Goal: Information Seeking & Learning: Learn about a topic

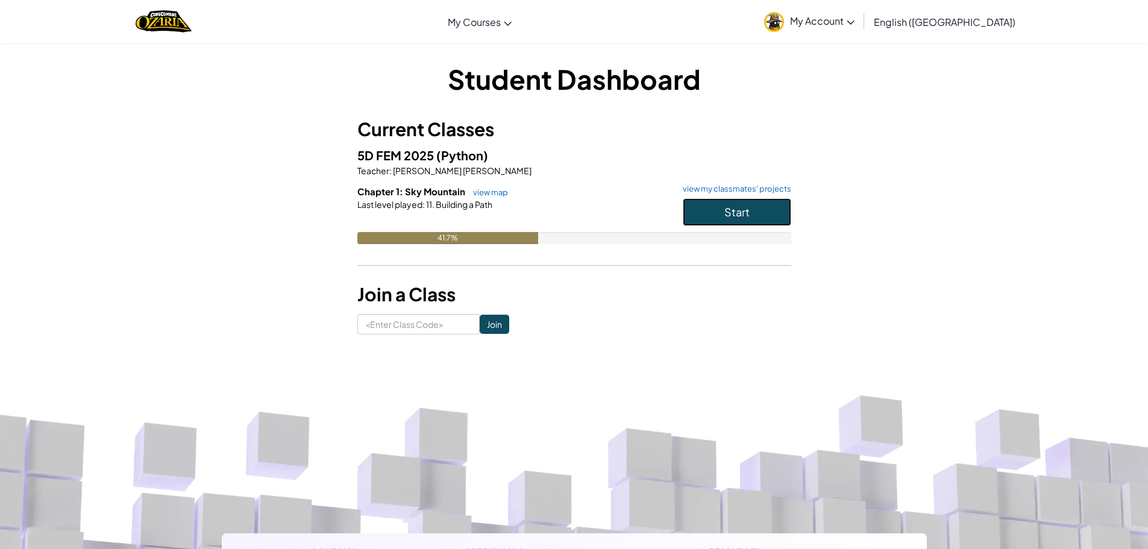
click at [766, 218] on button "Start" at bounding box center [737, 212] width 108 height 28
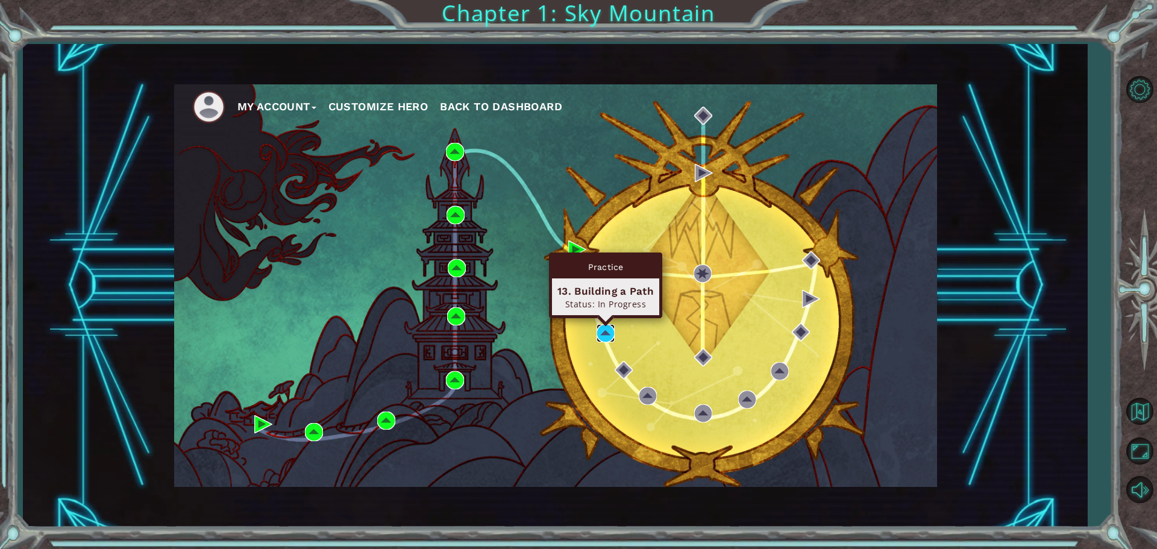
click at [607, 337] on img at bounding box center [606, 333] width 18 height 18
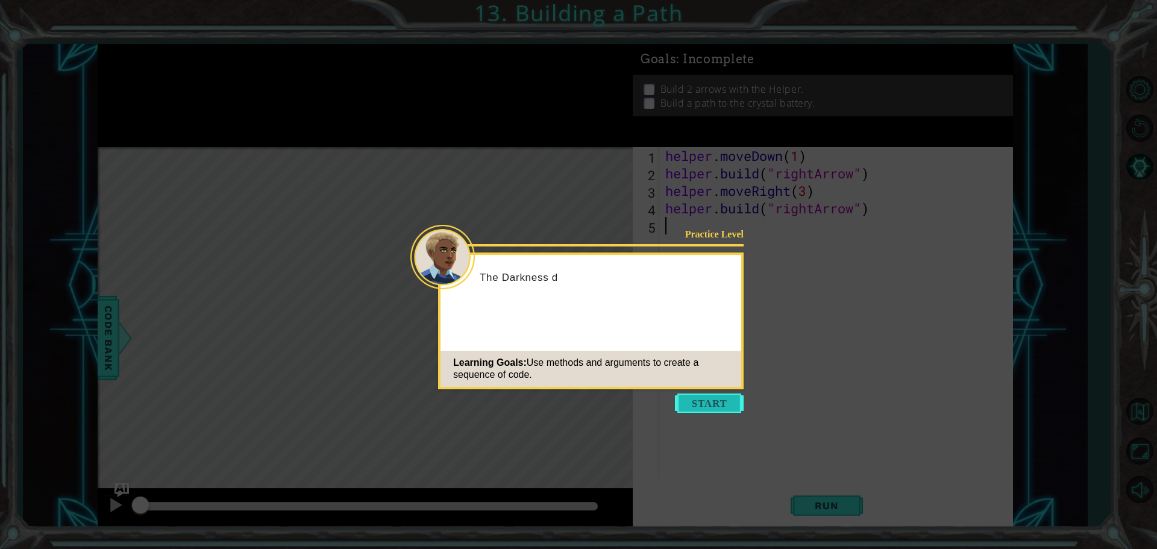
click at [698, 399] on button "Start" at bounding box center [709, 402] width 69 height 19
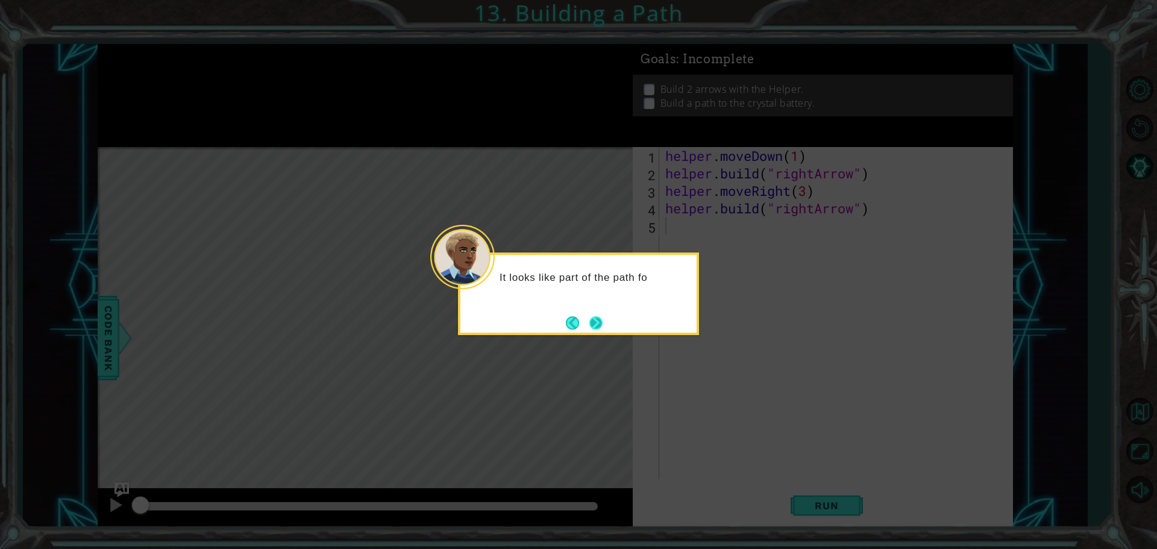
click at [593, 317] on button "Next" at bounding box center [595, 322] width 13 height 13
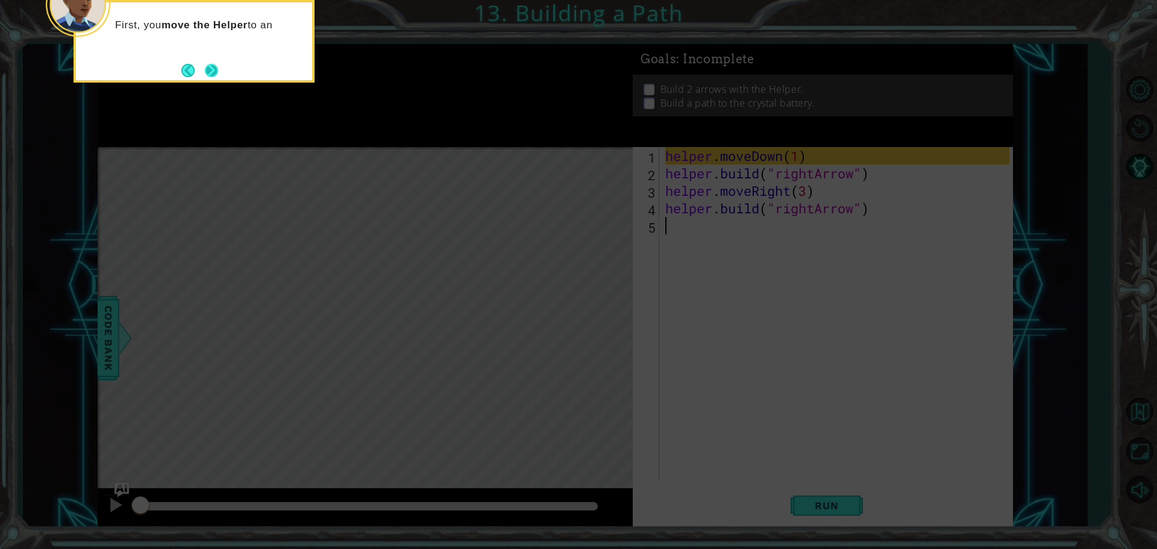
click at [205, 72] on button "Next" at bounding box center [211, 70] width 13 height 13
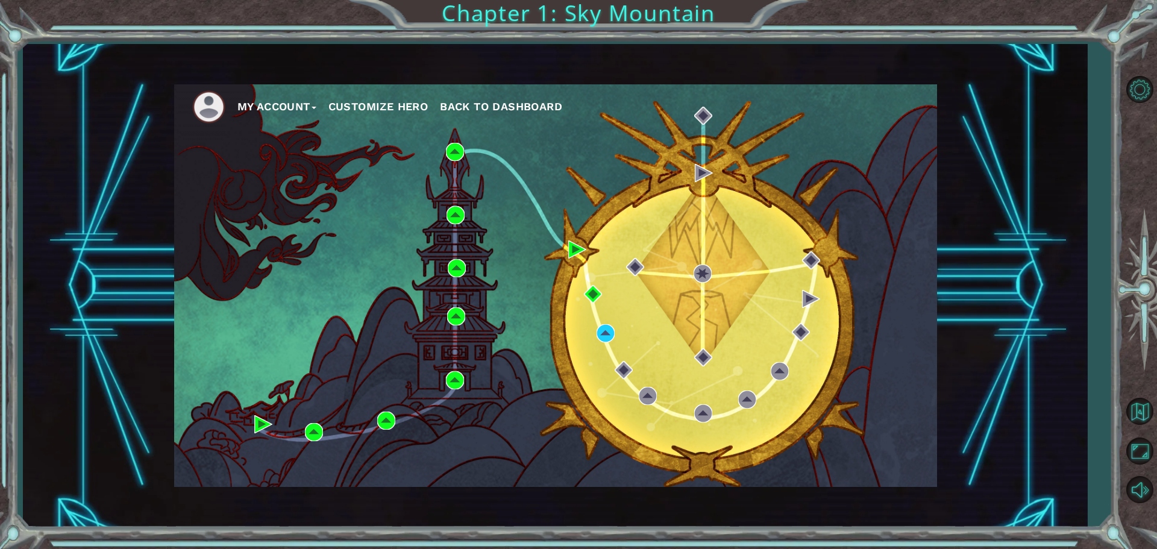
click at [633, 372] on div "My Account Customize Hero Back to Dashboard" at bounding box center [555, 285] width 763 height 403
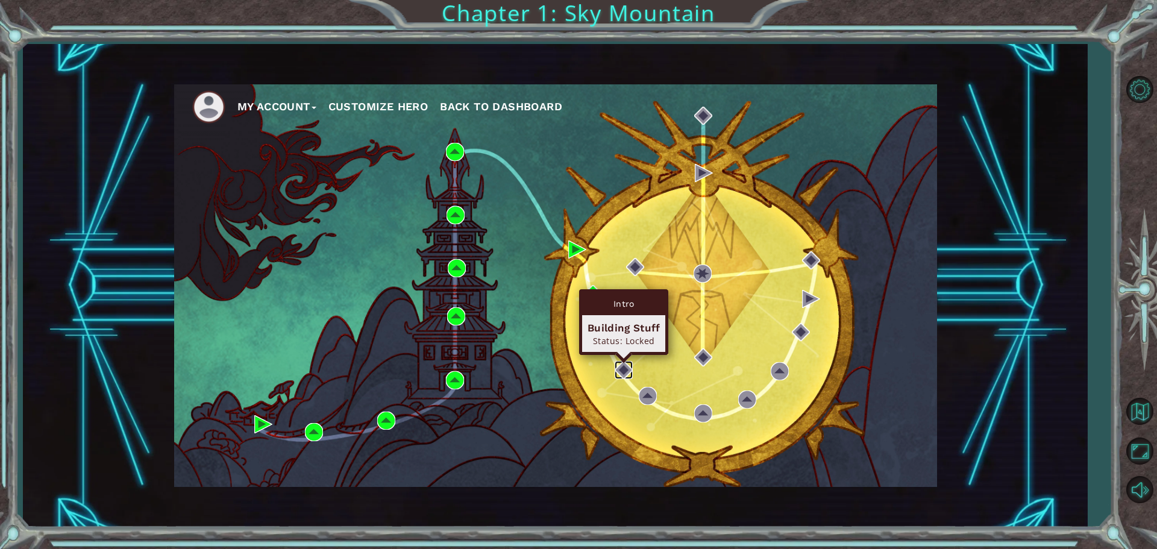
click at [626, 371] on img at bounding box center [624, 370] width 18 height 18
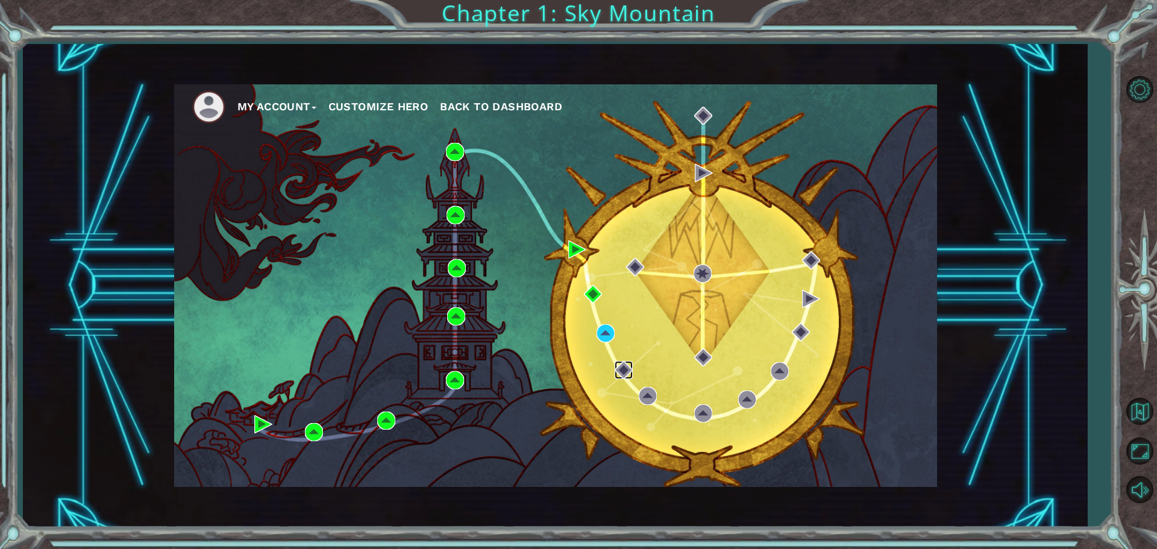
click at [626, 371] on img at bounding box center [624, 370] width 18 height 18
drag, startPoint x: 626, startPoint y: 371, endPoint x: 621, endPoint y: 348, distance: 24.0
click at [626, 369] on img at bounding box center [624, 370] width 18 height 18
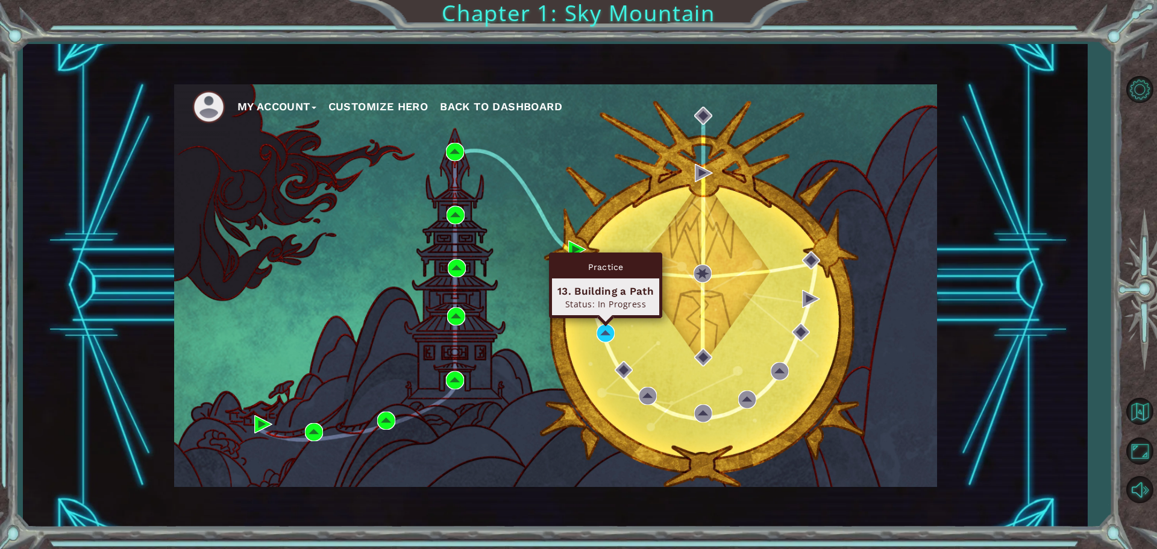
click at [606, 318] on div "Practice 13. Building a Path Status: In Progress" at bounding box center [605, 285] width 113 height 66
click at [605, 330] on img at bounding box center [606, 333] width 18 height 18
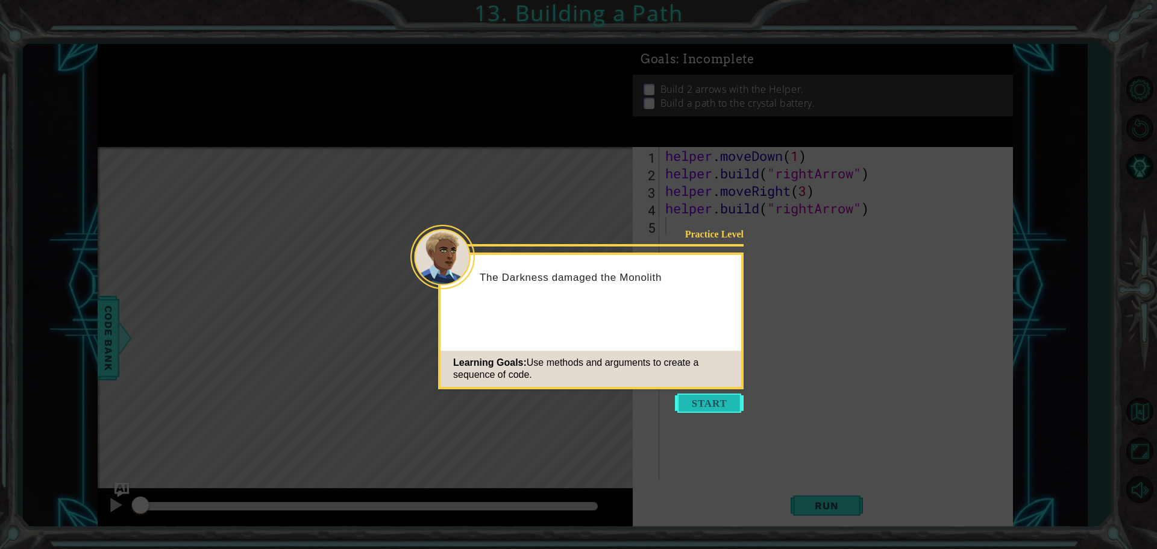
click at [686, 396] on button "Start" at bounding box center [709, 402] width 69 height 19
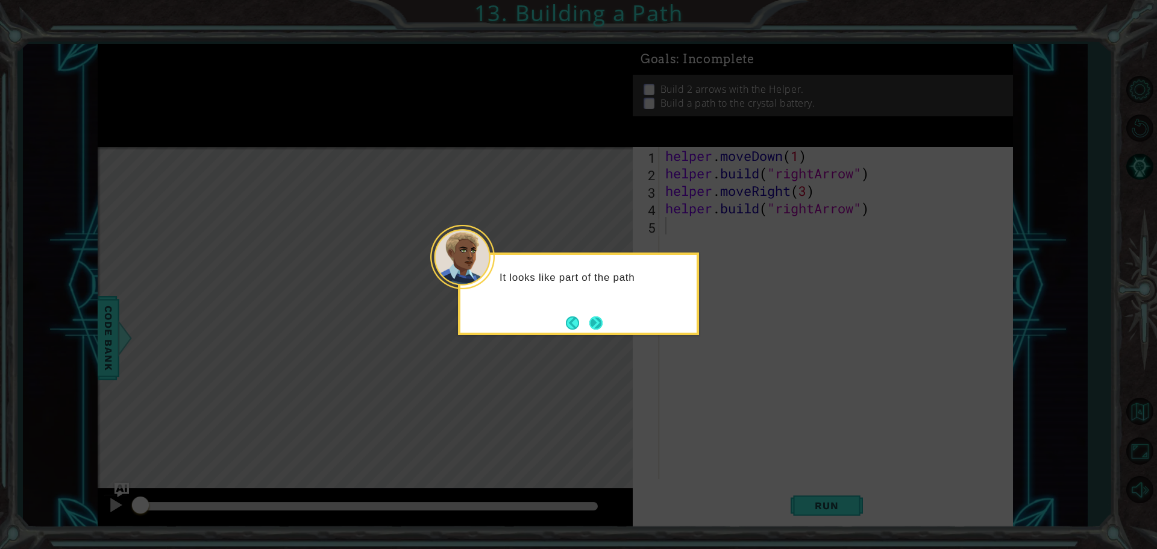
click at [589, 327] on button "Next" at bounding box center [595, 322] width 13 height 13
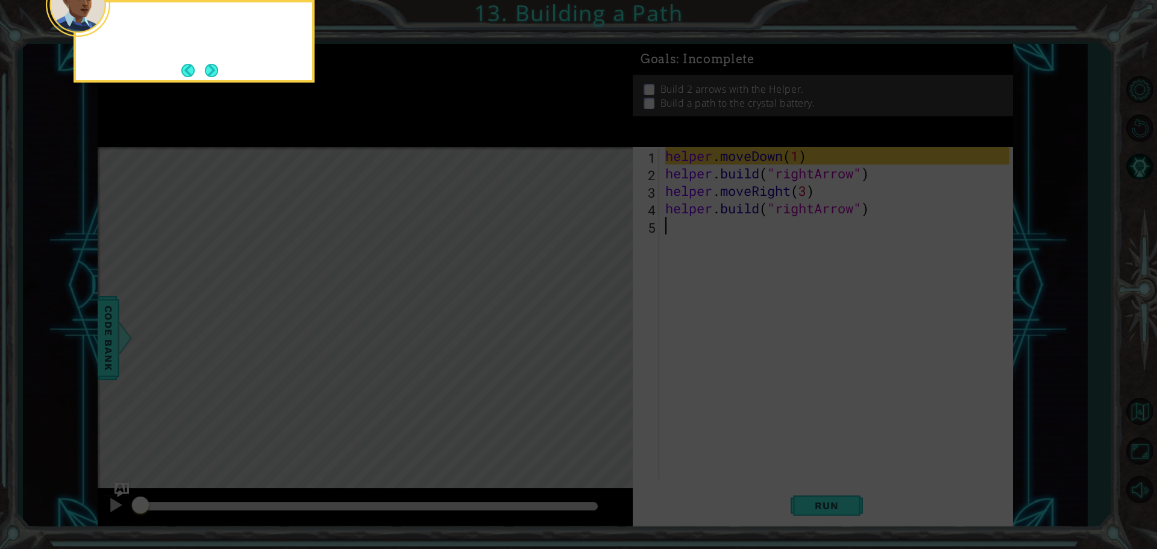
click at [589, 327] on icon at bounding box center [578, 82] width 1157 height 933
click at [215, 75] on button "Next" at bounding box center [211, 70] width 13 height 13
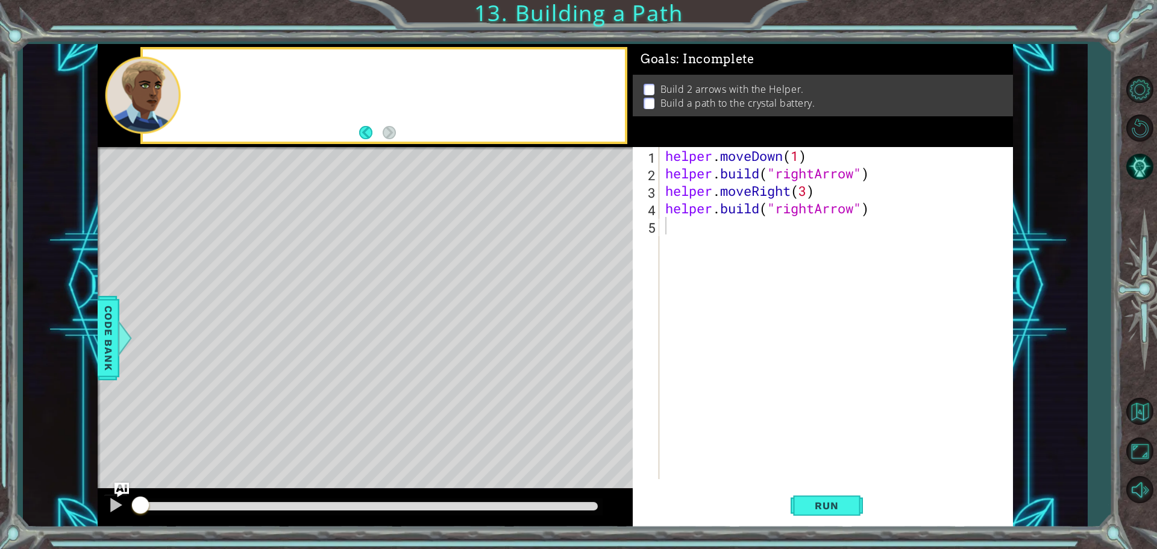
click at [215, 75] on div at bounding box center [384, 95] width 482 height 92
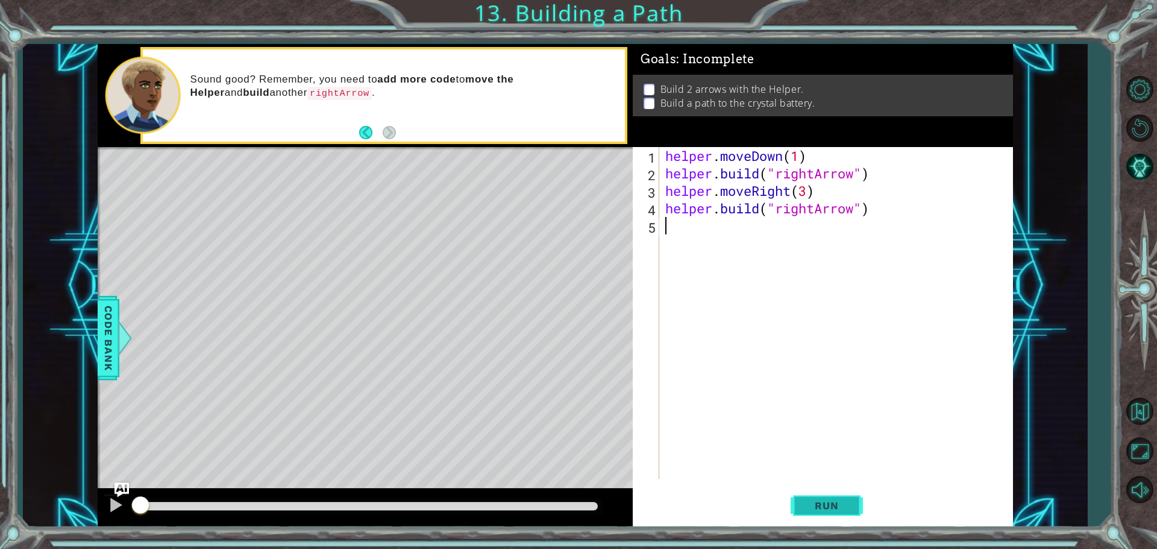
click at [829, 512] on button "Run" at bounding box center [827, 505] width 72 height 38
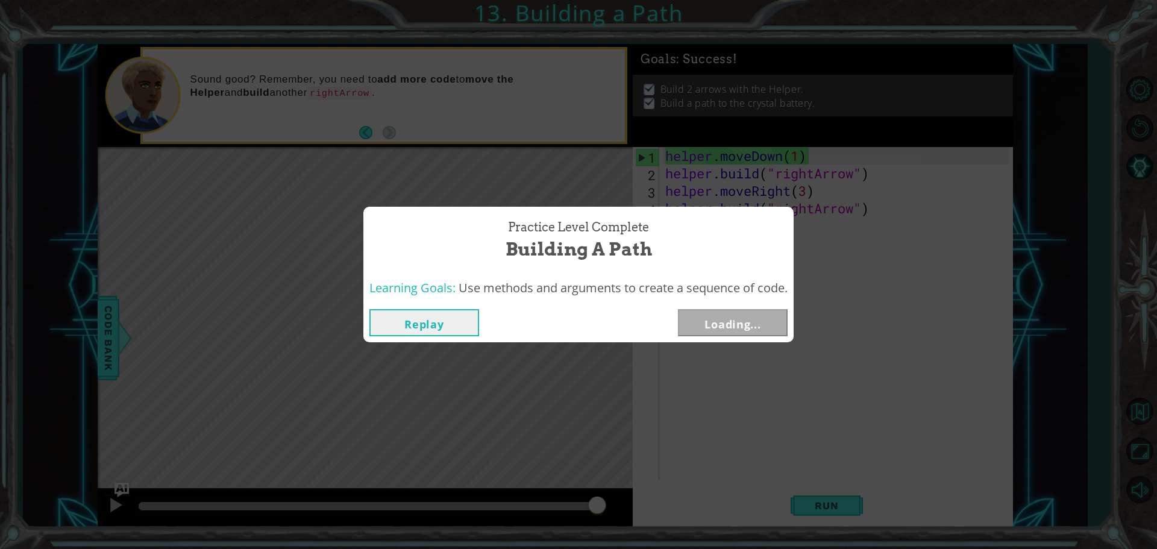
click at [771, 228] on div "Practice Level Complete Building a Path" at bounding box center [578, 240] width 418 height 55
click at [744, 332] on button "Next" at bounding box center [733, 322] width 110 height 27
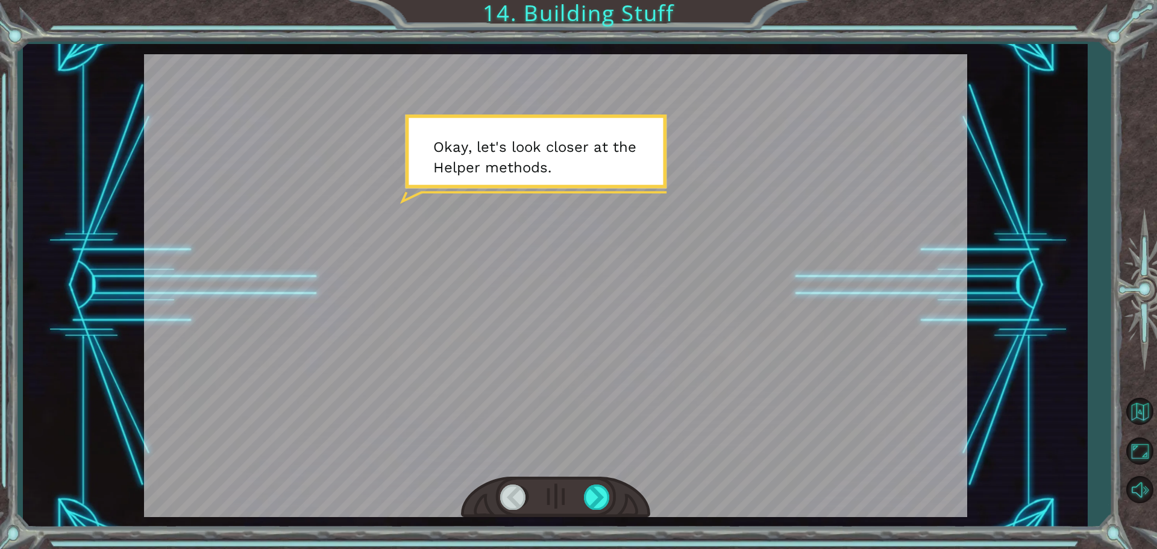
click at [580, 496] on div at bounding box center [555, 498] width 189 height 42
click at [597, 492] on div at bounding box center [597, 496] width 27 height 25
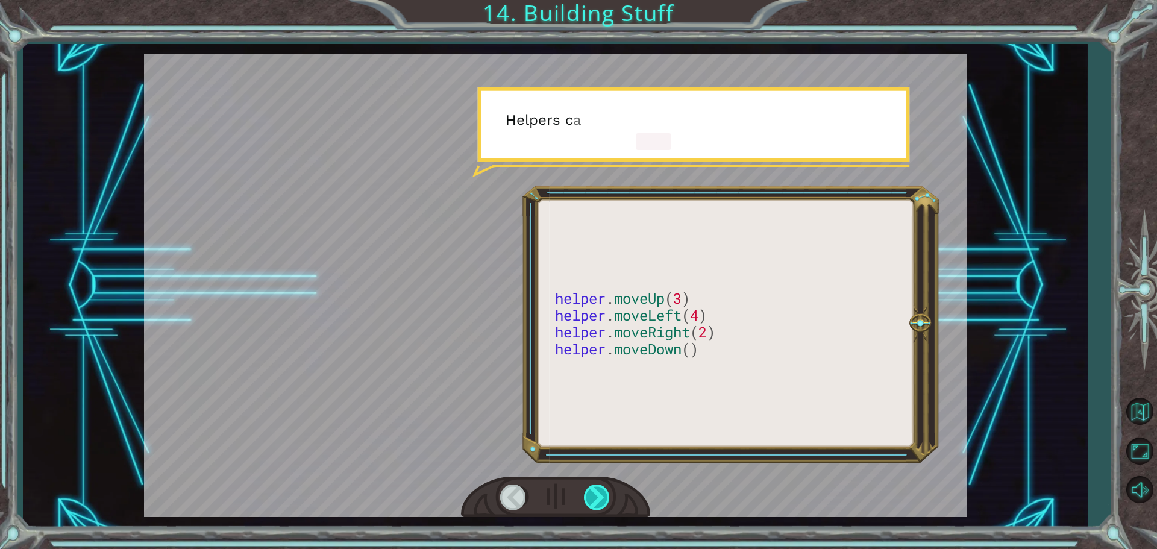
click at [597, 492] on div at bounding box center [597, 496] width 27 height 25
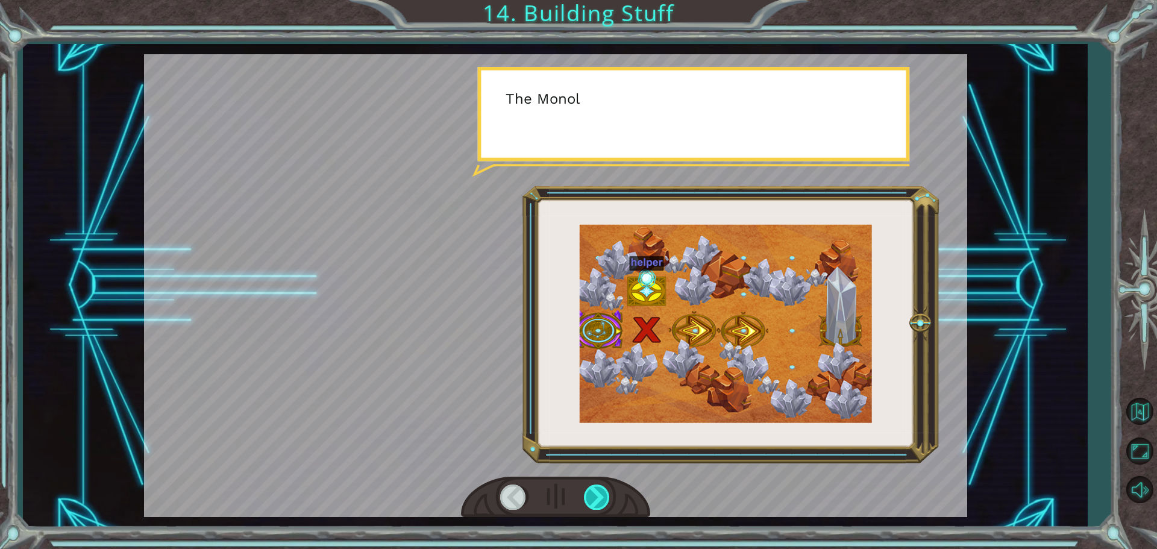
click at [597, 492] on div at bounding box center [597, 496] width 27 height 25
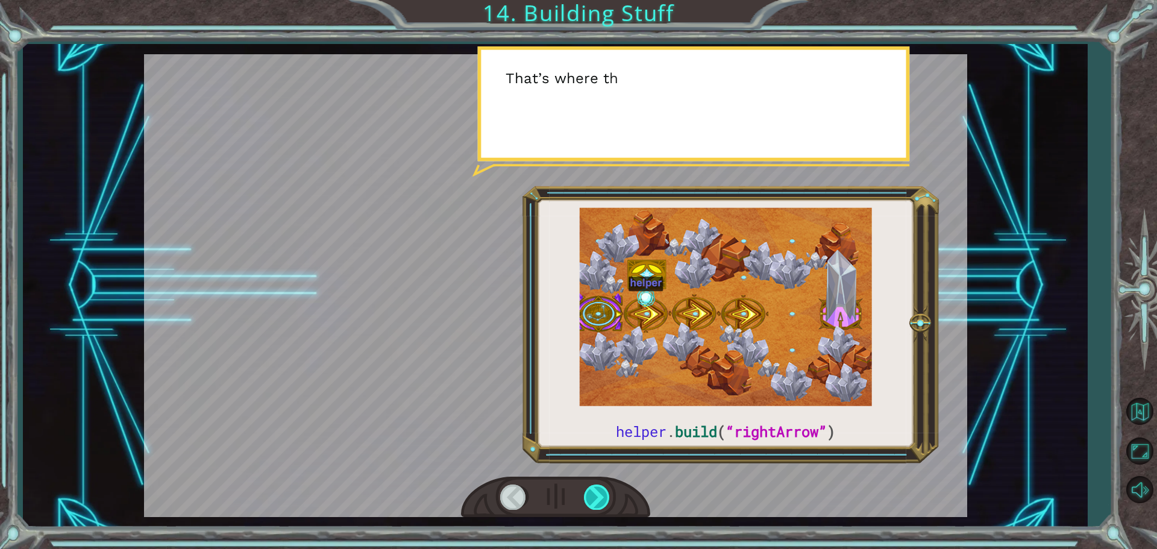
click at [597, 492] on div at bounding box center [597, 496] width 27 height 25
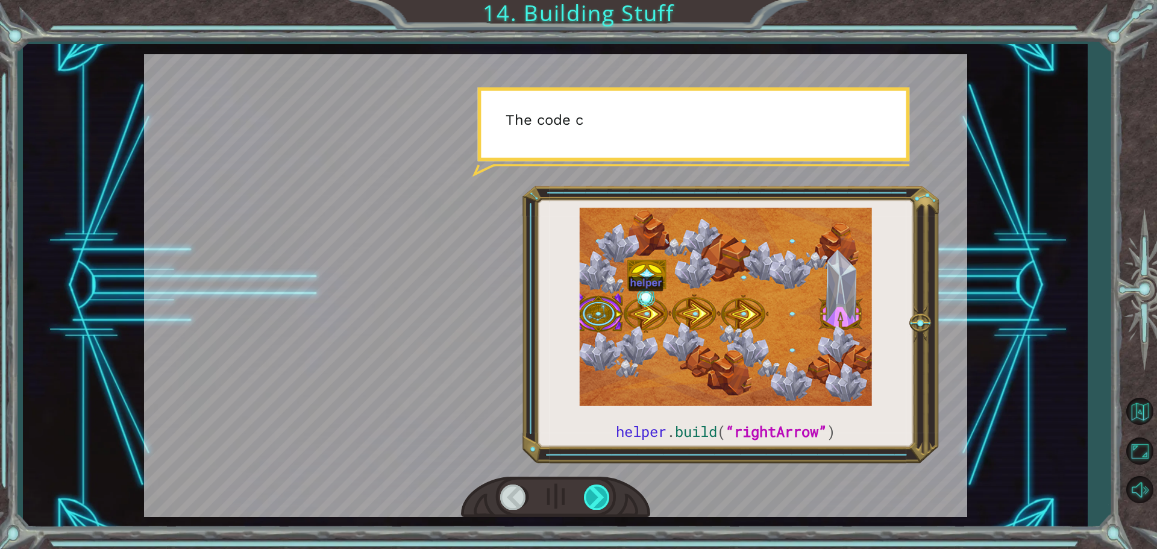
click at [597, 492] on div at bounding box center [597, 496] width 27 height 25
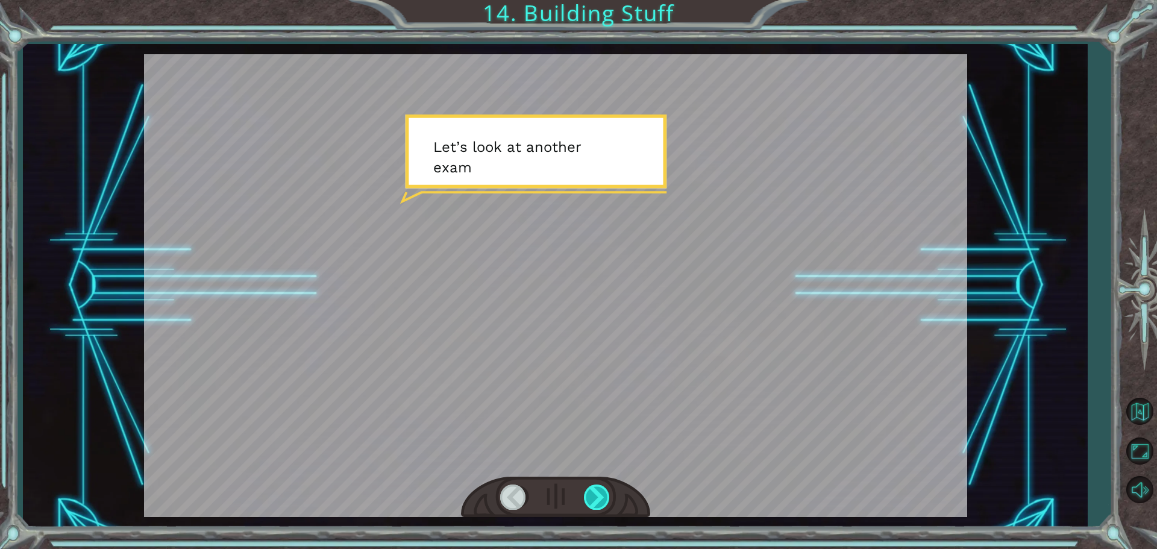
click at [597, 492] on div at bounding box center [597, 496] width 27 height 25
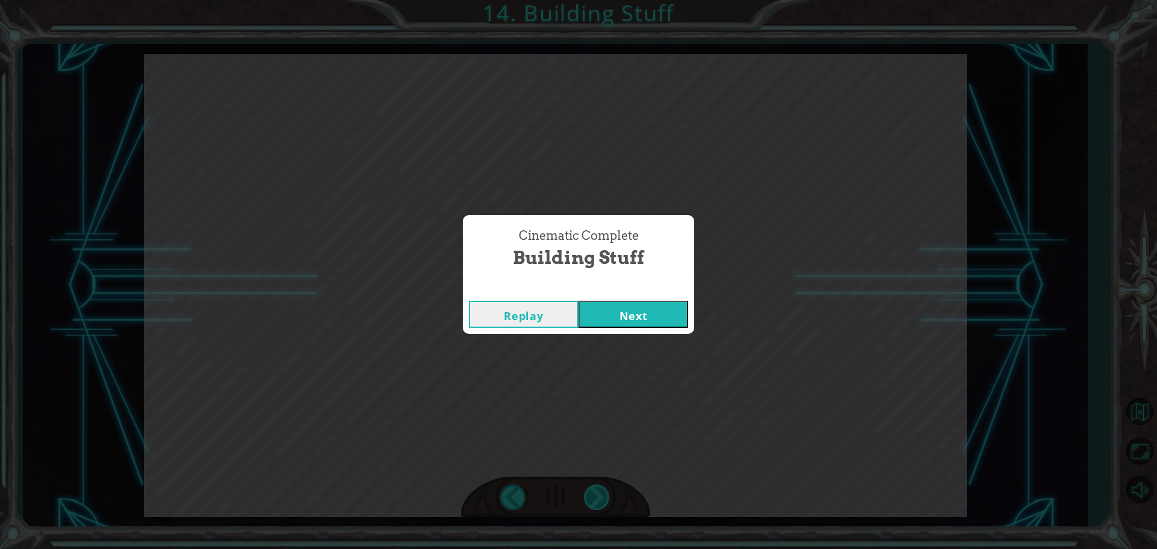
click at [597, 492] on div "Cinematic Complete Building Stuff Replay Next" at bounding box center [578, 274] width 1157 height 549
click at [661, 304] on button "Next" at bounding box center [633, 314] width 110 height 27
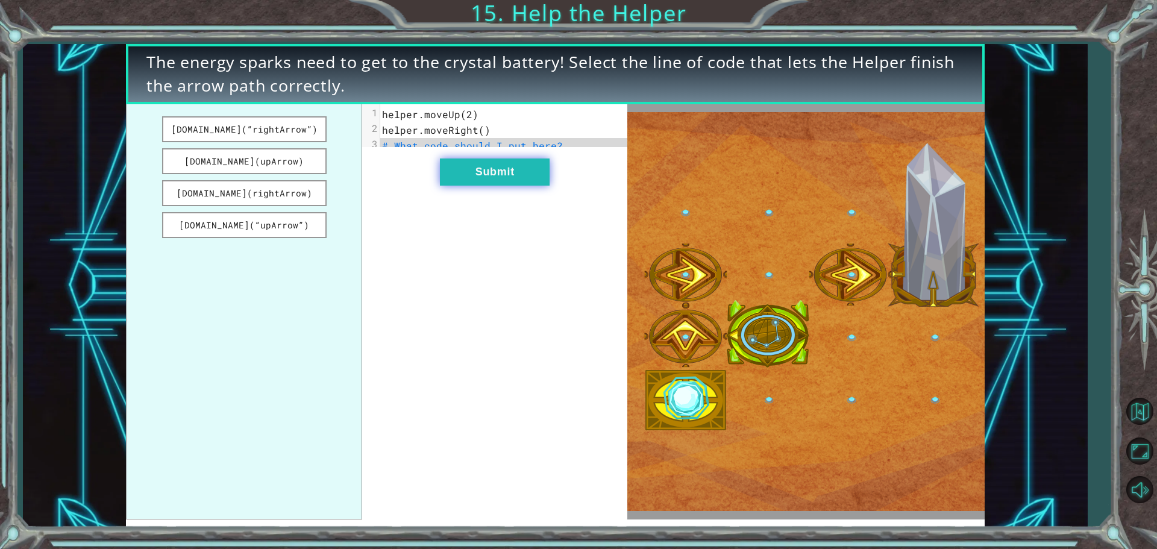
click at [536, 183] on button "Submit" at bounding box center [495, 171] width 110 height 27
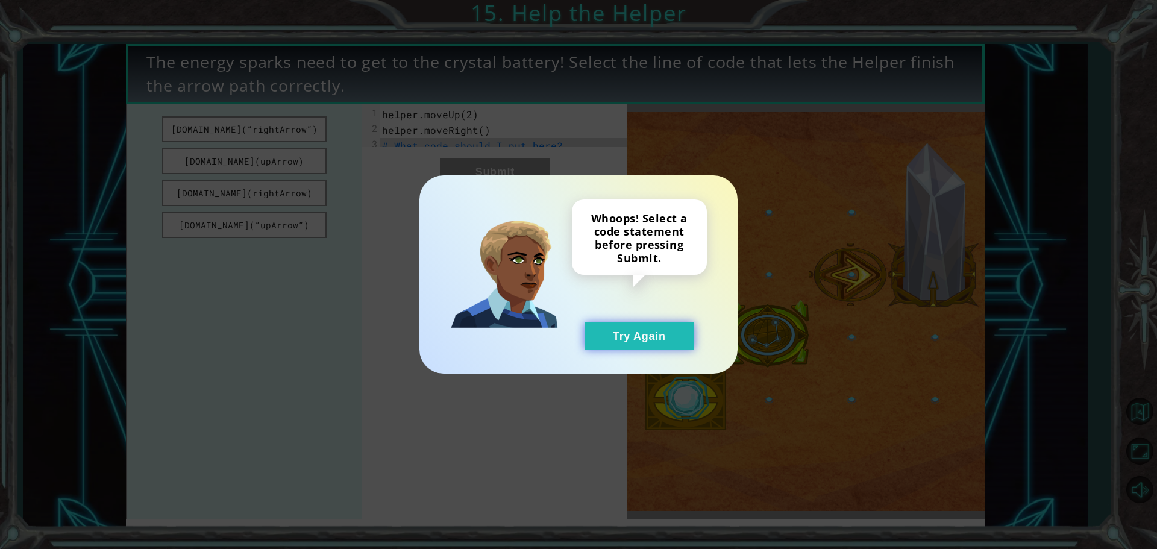
click at [597, 327] on button "Try Again" at bounding box center [639, 335] width 110 height 27
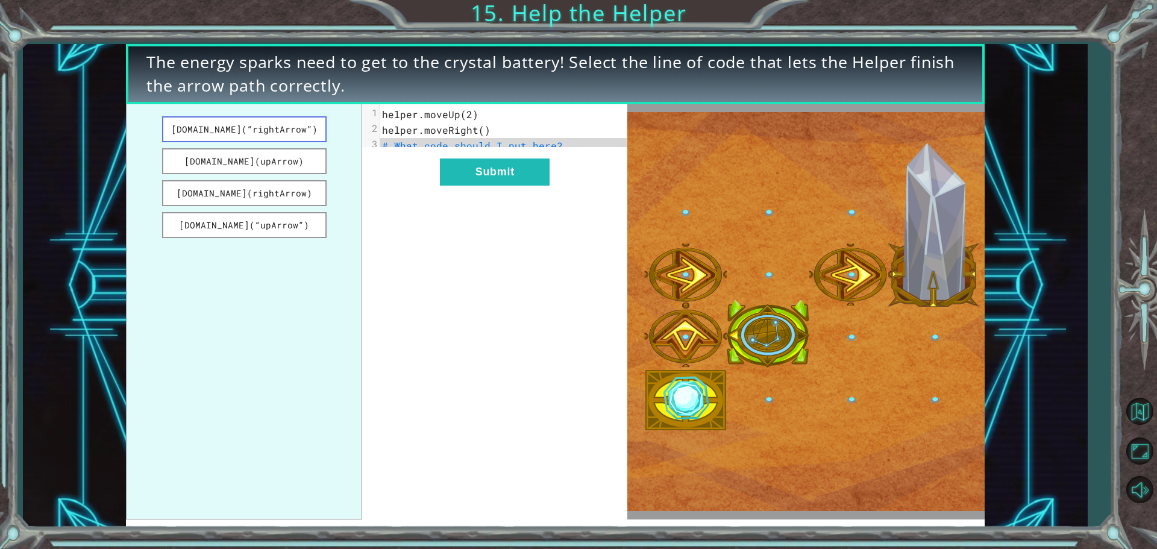
click at [290, 134] on button "[DOMAIN_NAME](“rightArrow”)" at bounding box center [244, 129] width 164 height 26
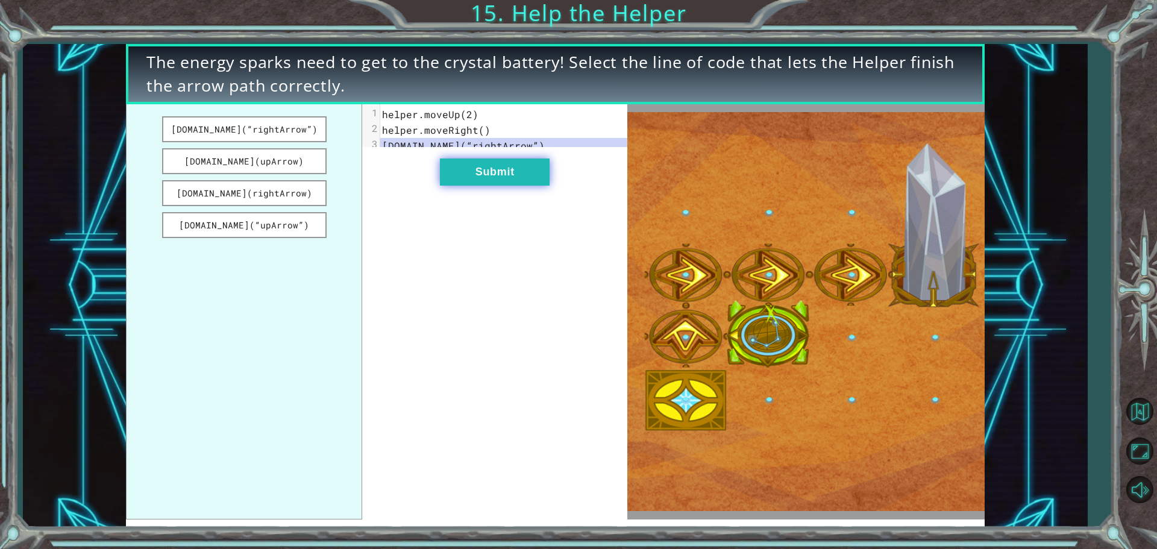
click at [518, 172] on button "Submit" at bounding box center [495, 171] width 110 height 27
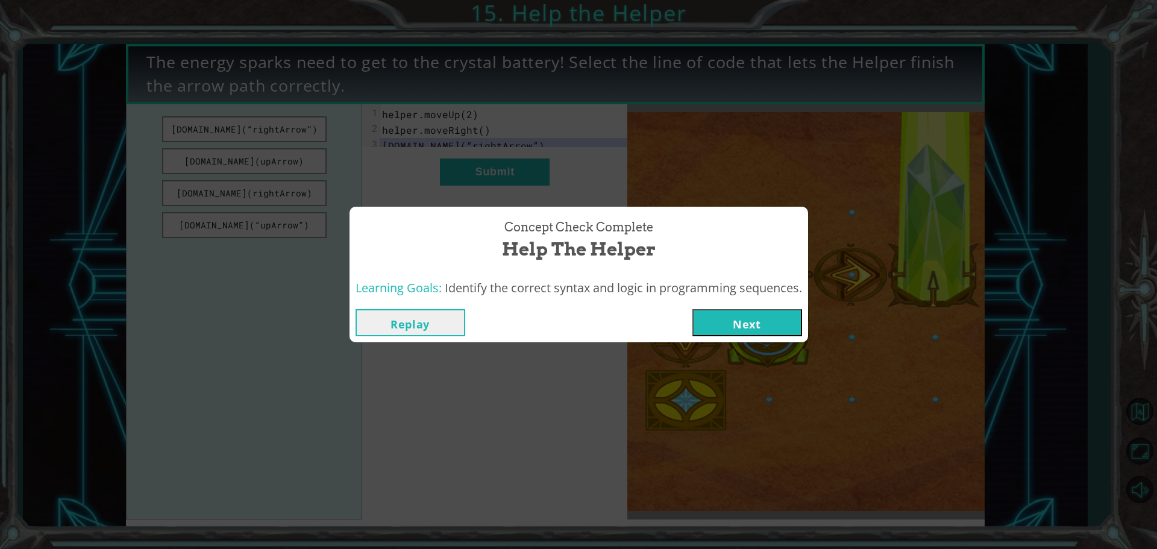
click at [749, 317] on button "Next" at bounding box center [747, 322] width 110 height 27
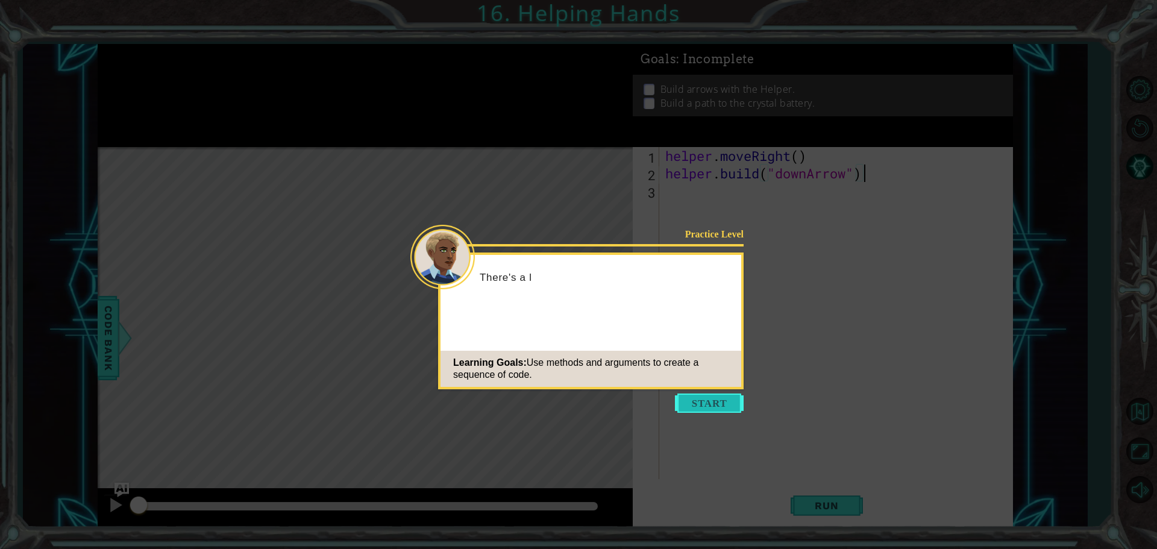
click at [699, 403] on button "Start" at bounding box center [709, 402] width 69 height 19
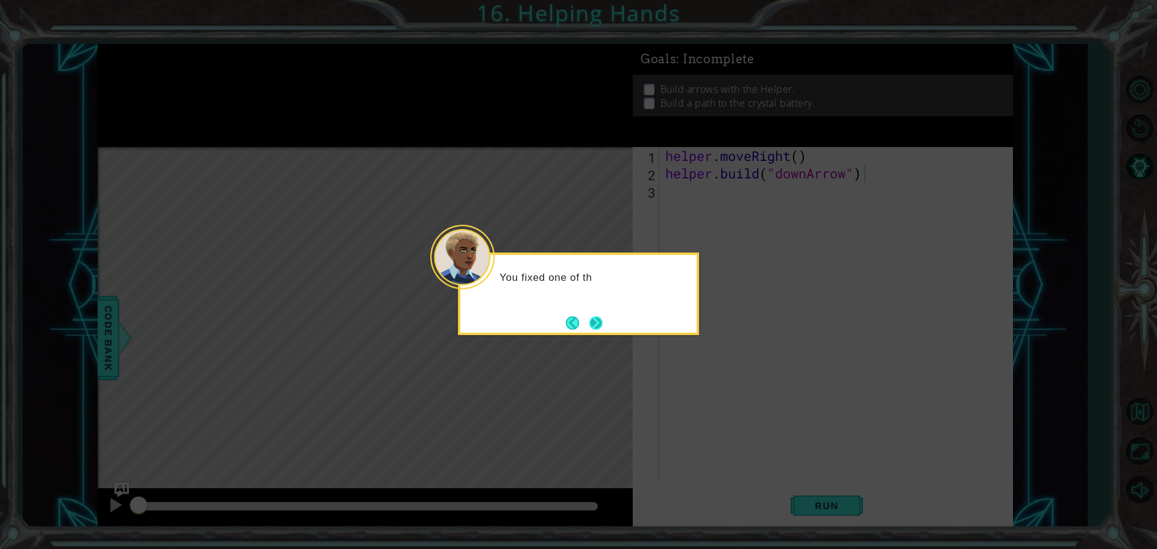
click at [597, 330] on button "Next" at bounding box center [596, 323] width 14 height 14
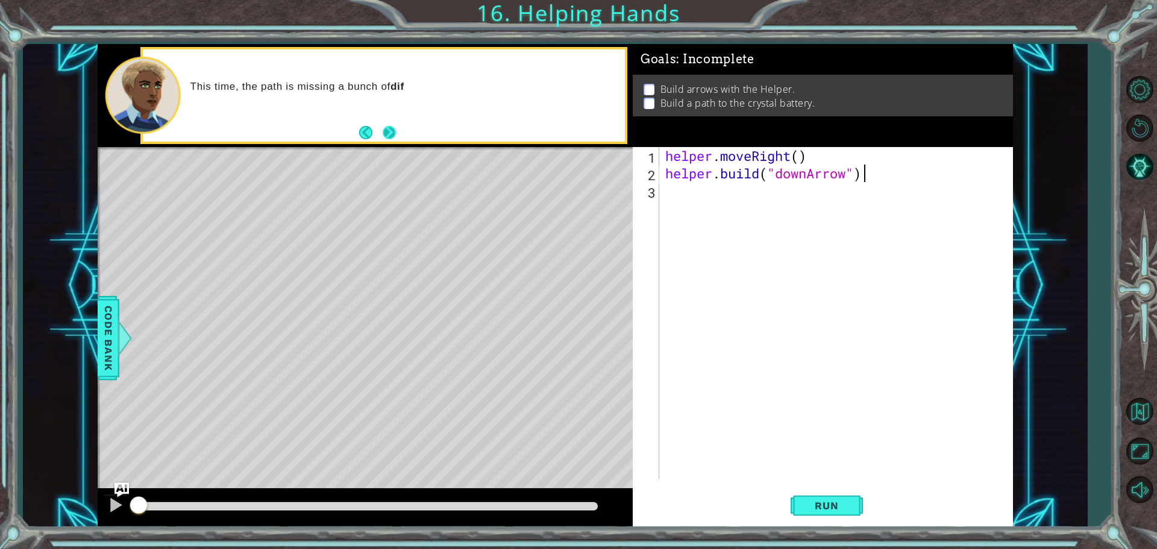
click at [392, 133] on button "Next" at bounding box center [389, 132] width 13 height 13
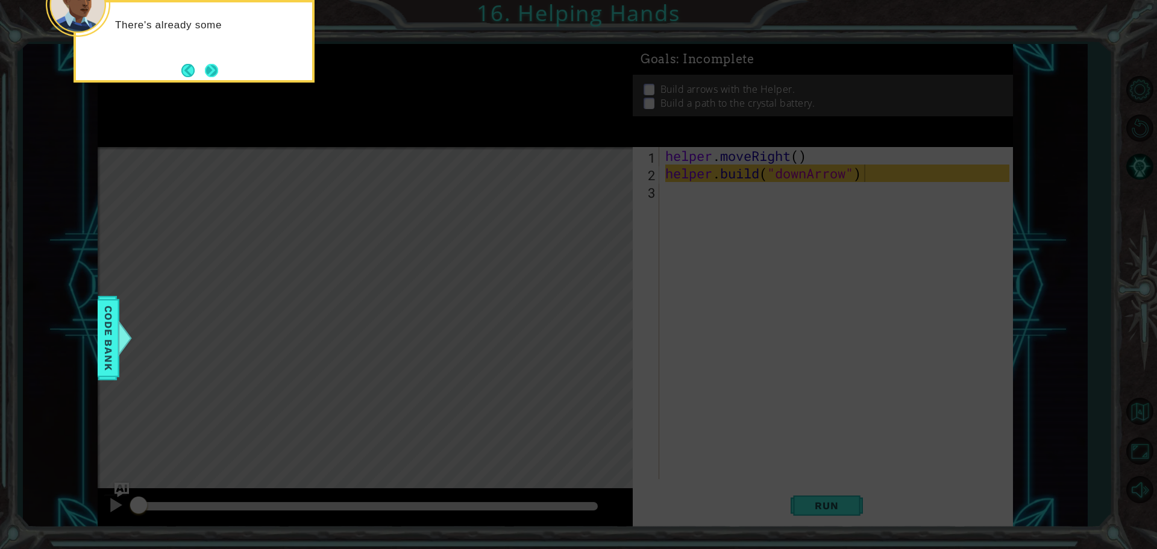
click at [213, 77] on button "Next" at bounding box center [211, 70] width 13 height 13
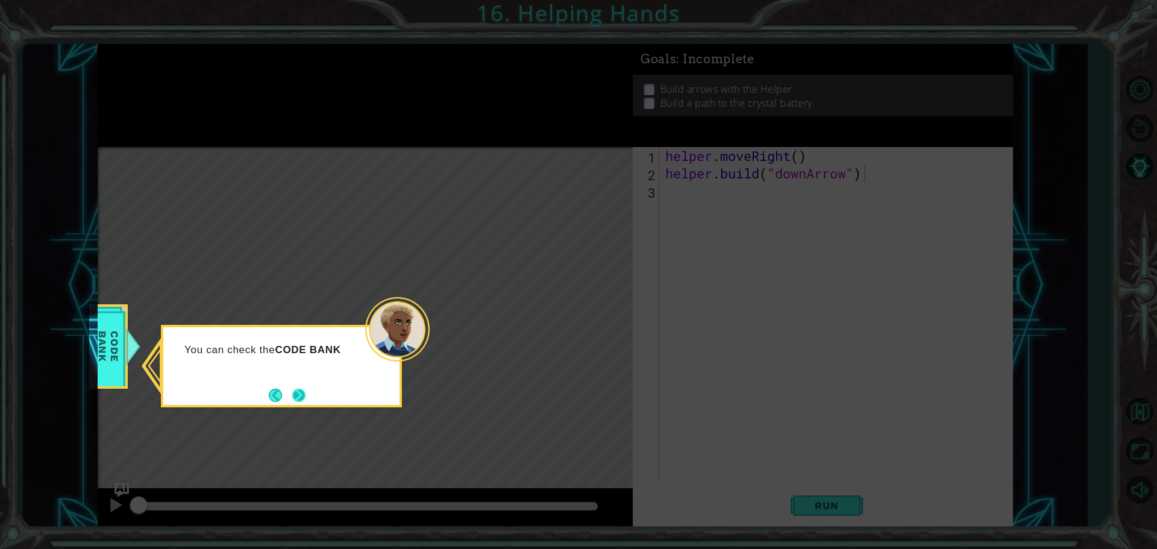
click at [301, 396] on button "Next" at bounding box center [298, 395] width 13 height 13
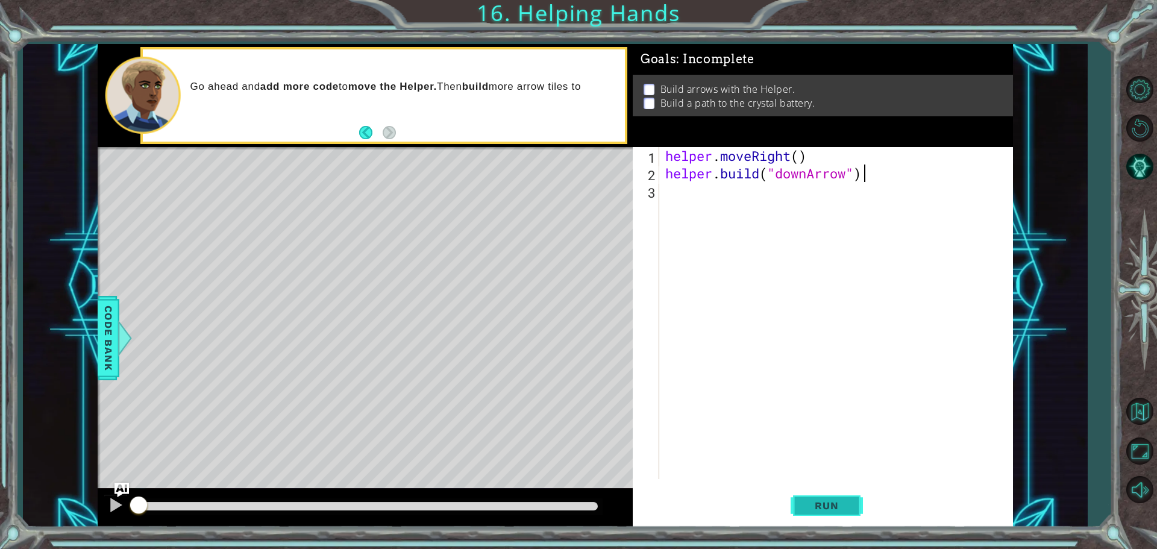
click at [860, 503] on button "Run" at bounding box center [827, 505] width 72 height 38
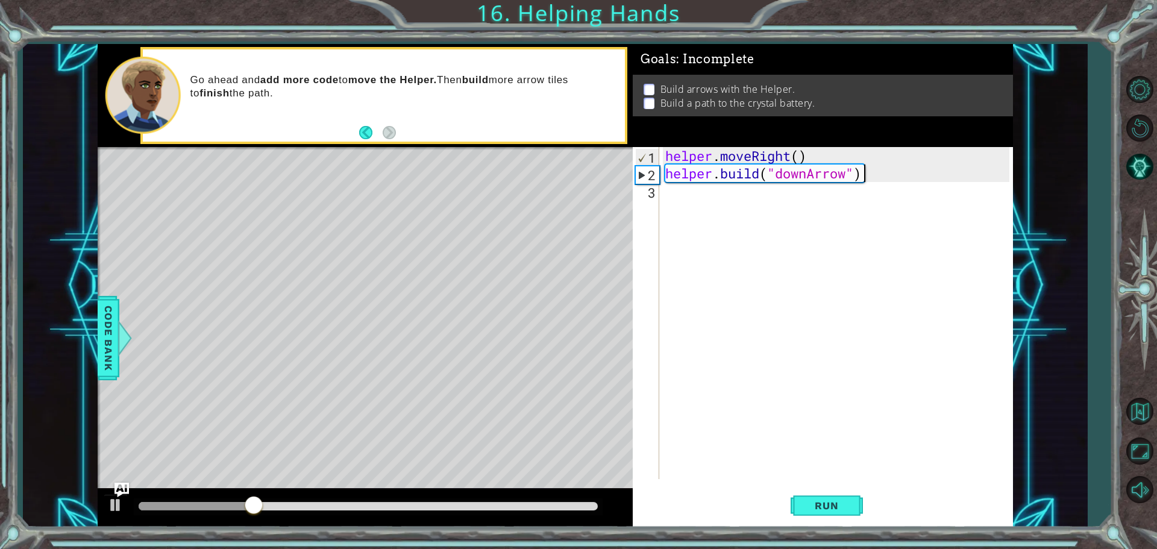
click at [452, 324] on div "Level Map" at bounding box center [376, 324] width 557 height 355
click at [698, 199] on div "helper . moveRight ( ) helper . build ( "downArrow" )" at bounding box center [839, 330] width 352 height 367
click at [866, 172] on div "helper . moveRight ( ) helper . build ( "downArrow" )" at bounding box center [839, 330] width 352 height 367
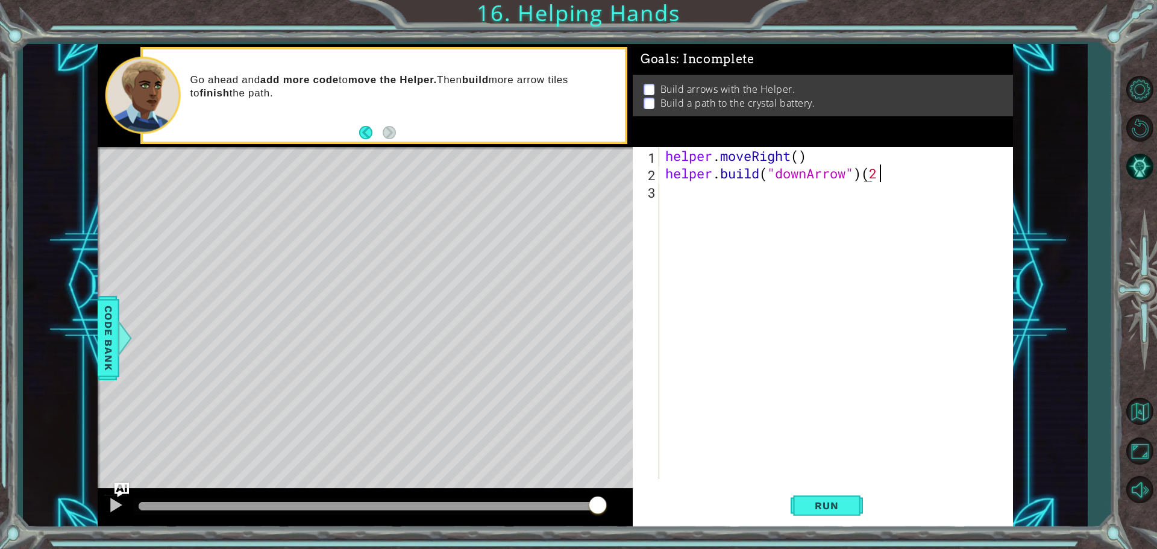
scroll to position [0, 9]
click at [817, 509] on span "Run" at bounding box center [827, 506] width 48 height 12
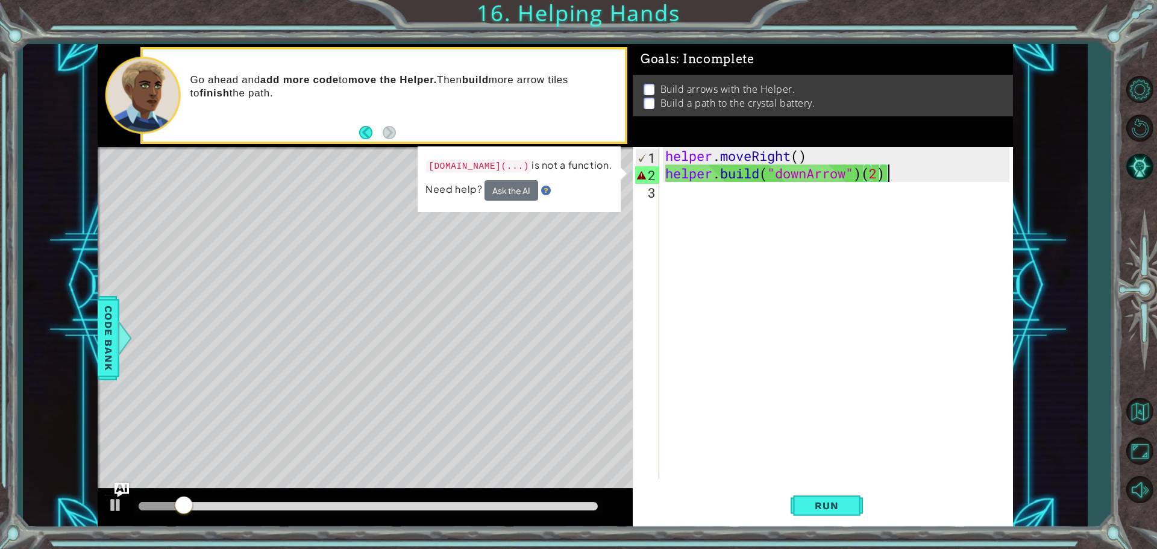
click at [904, 172] on div "helper . moveRight ( ) helper . build ( "downArrow" ) ( 2 )" at bounding box center [839, 330] width 352 height 367
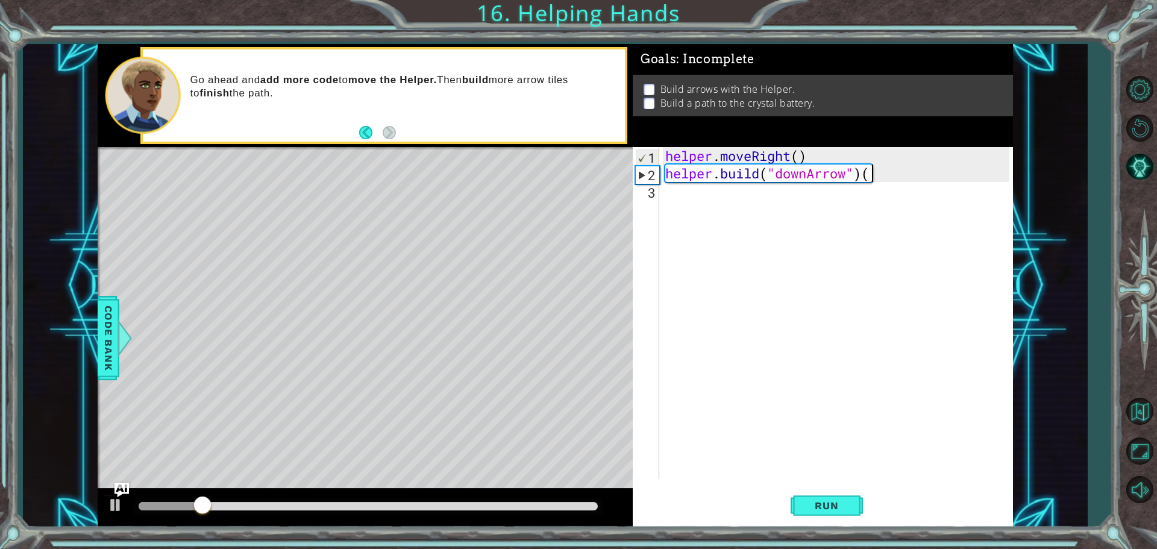
type textarea "[DOMAIN_NAME]("downArrow")"
click at [709, 199] on div "helper . moveRight ( ) helper . build ( "downArrow" )" at bounding box center [839, 330] width 352 height 367
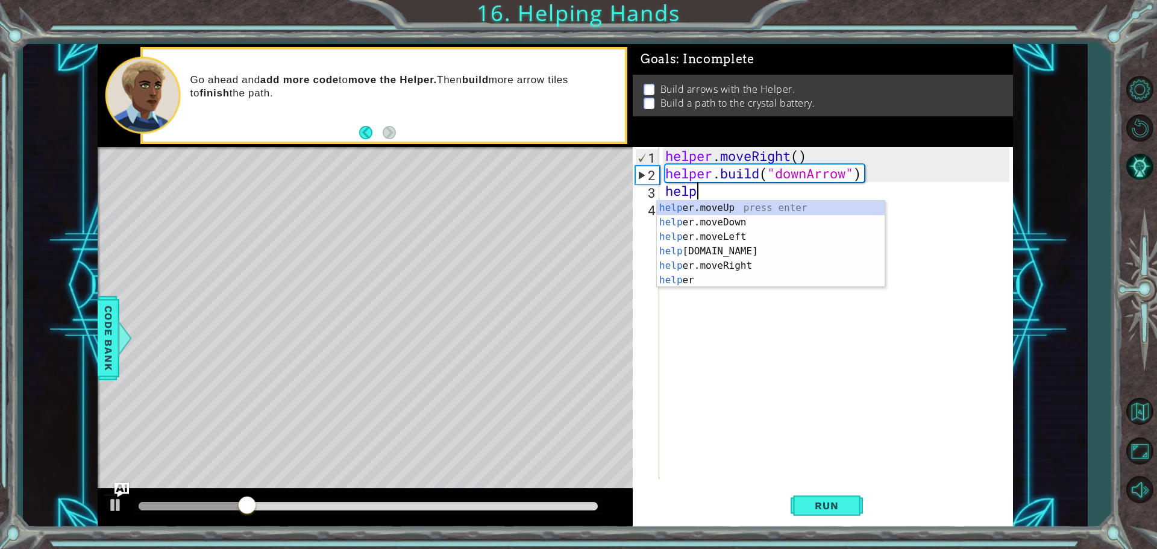
scroll to position [0, 1]
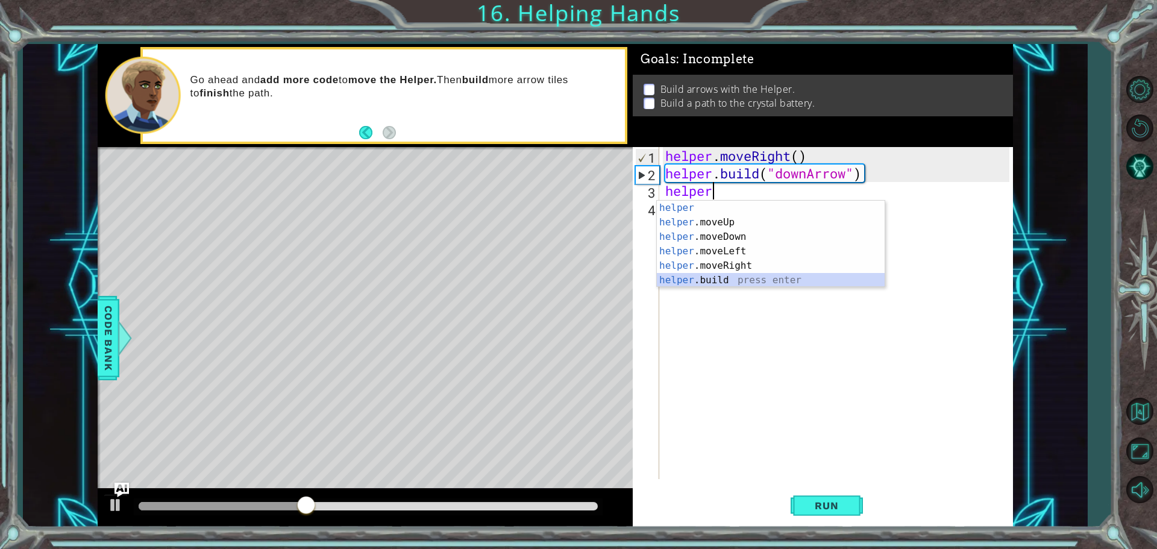
click at [748, 280] on div "helper press enter helper .moveUp press enter helper .moveDown press enter help…" at bounding box center [771, 259] width 228 height 116
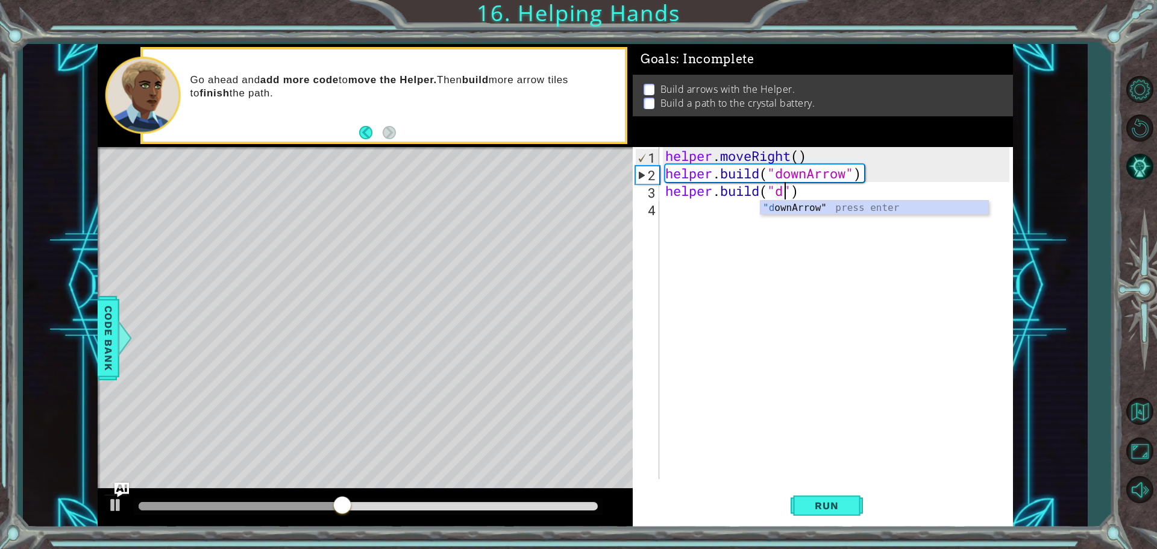
scroll to position [0, 5]
click at [827, 208] on div ""d ownArrow" press enter" at bounding box center [874, 222] width 228 height 43
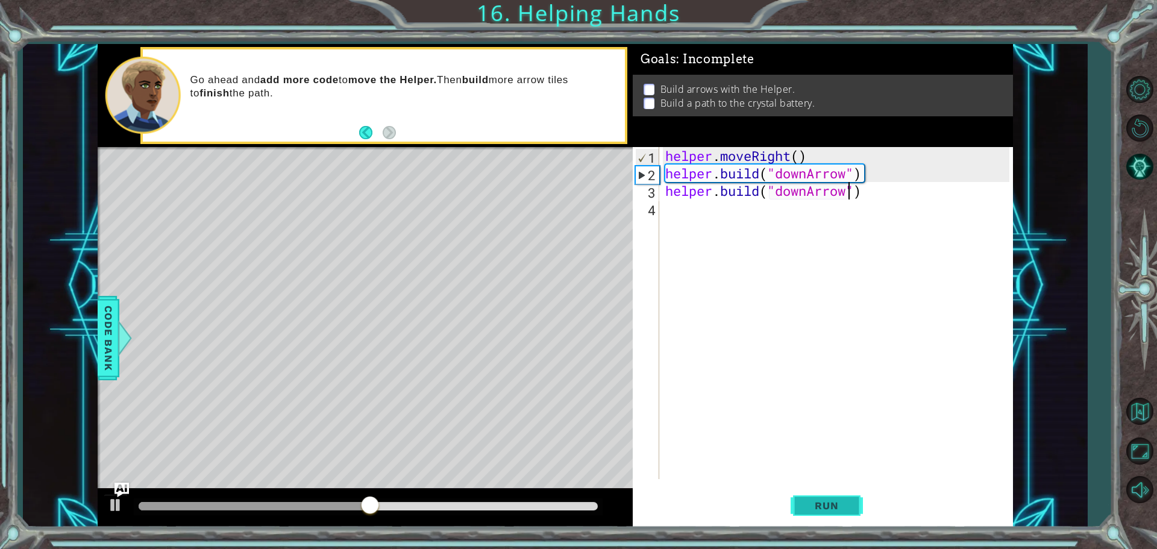
type textarea "[DOMAIN_NAME]("downArrow")"
click at [832, 507] on span "Run" at bounding box center [827, 506] width 48 height 12
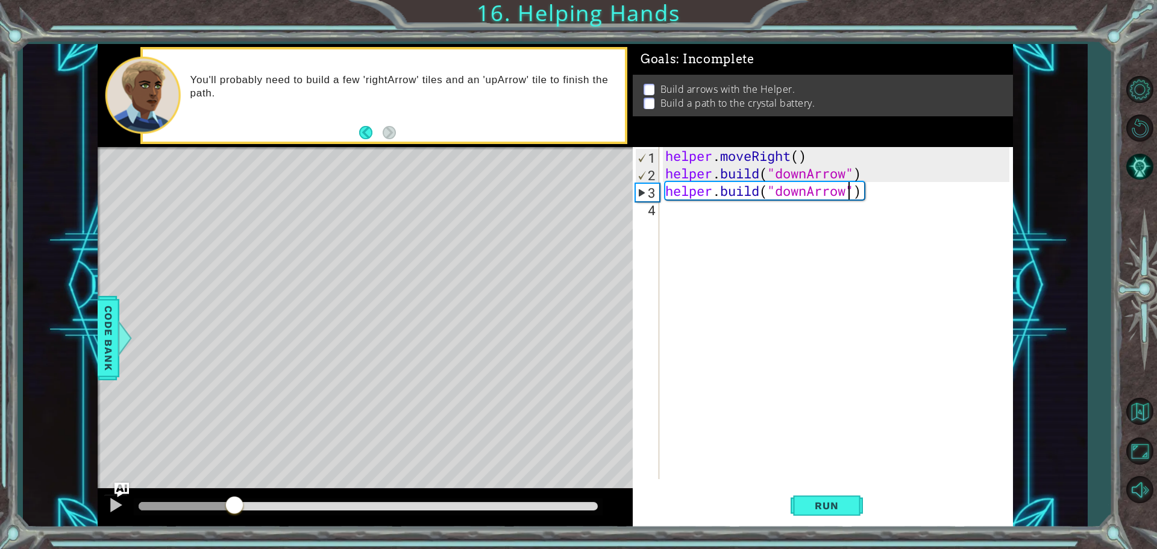
drag, startPoint x: 174, startPoint y: 507, endPoint x: 237, endPoint y: 525, distance: 66.0
click at [235, 529] on div "1 ההההההההההההההההההההההההההההההההההההההההההההההההההההההההההההההההההההההההההההה…" at bounding box center [578, 274] width 1157 height 549
click at [752, 222] on div "helper . moveRight ( ) helper . build ( "downArrow" ) helper . build ( "downArr…" at bounding box center [839, 330] width 352 height 367
click at [806, 190] on div "helper . moveRight ( ) helper . build ( "downArrow" ) helper . build ( "downArr…" at bounding box center [839, 330] width 352 height 367
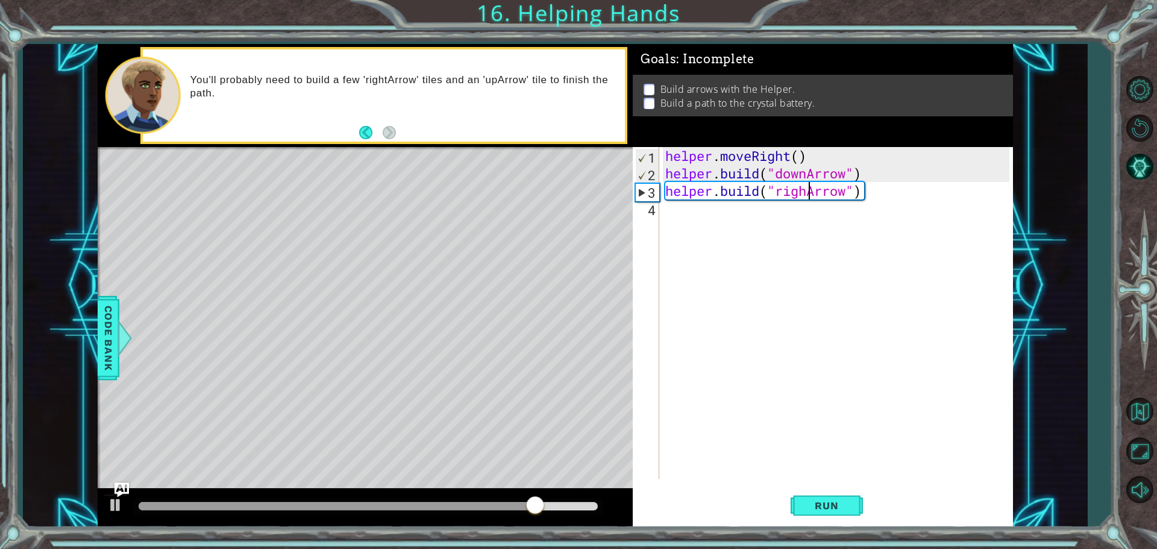
scroll to position [0, 7]
type textarea "[DOMAIN_NAME]("rightArrow")"
click at [810, 505] on span "Run" at bounding box center [827, 506] width 48 height 12
drag, startPoint x: 212, startPoint y: 506, endPoint x: 385, endPoint y: 562, distance: 181.8
click at [385, 548] on html "1 ההההההההההההההההההההההההההההההההההההההההההההההההההההההההההההההההההההההההההההה…" at bounding box center [578, 274] width 1157 height 549
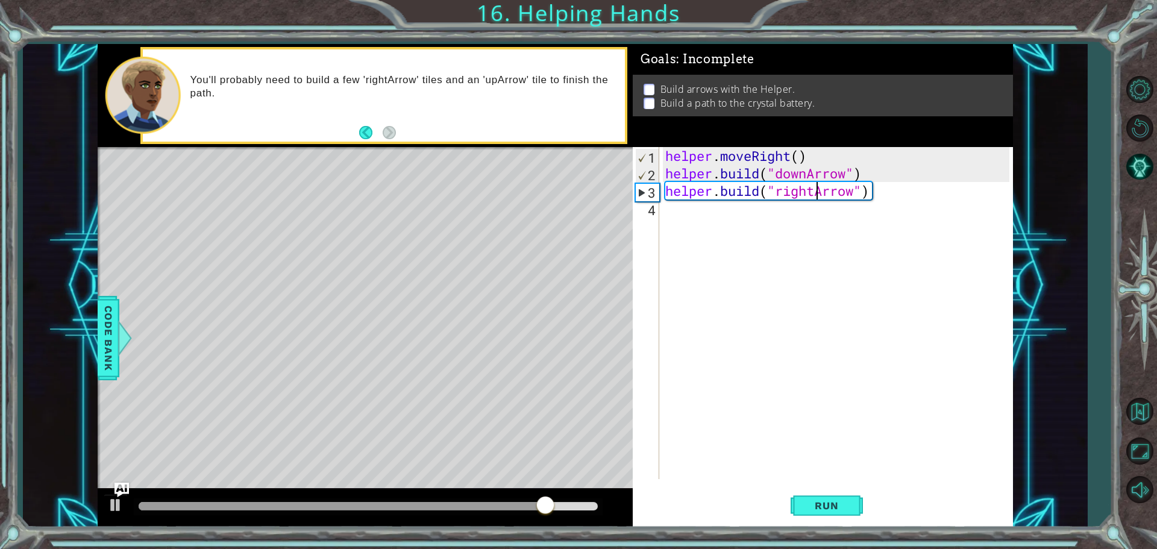
click at [774, 211] on div "helper . moveRight ( ) helper . build ( "downArrow" ) helper . build ( "rightAr…" at bounding box center [839, 330] width 352 height 367
click at [857, 181] on div "helper . moveRight ( ) helper . build ( "downArrow" ) helper . build ( "rightAr…" at bounding box center [839, 330] width 352 height 367
click at [875, 187] on div "helper . moveRight ( ) helper . build ( "downArrow" ) helper . build ( "rightAr…" at bounding box center [839, 330] width 352 height 367
drag, startPoint x: 875, startPoint y: 187, endPoint x: 804, endPoint y: 195, distance: 70.9
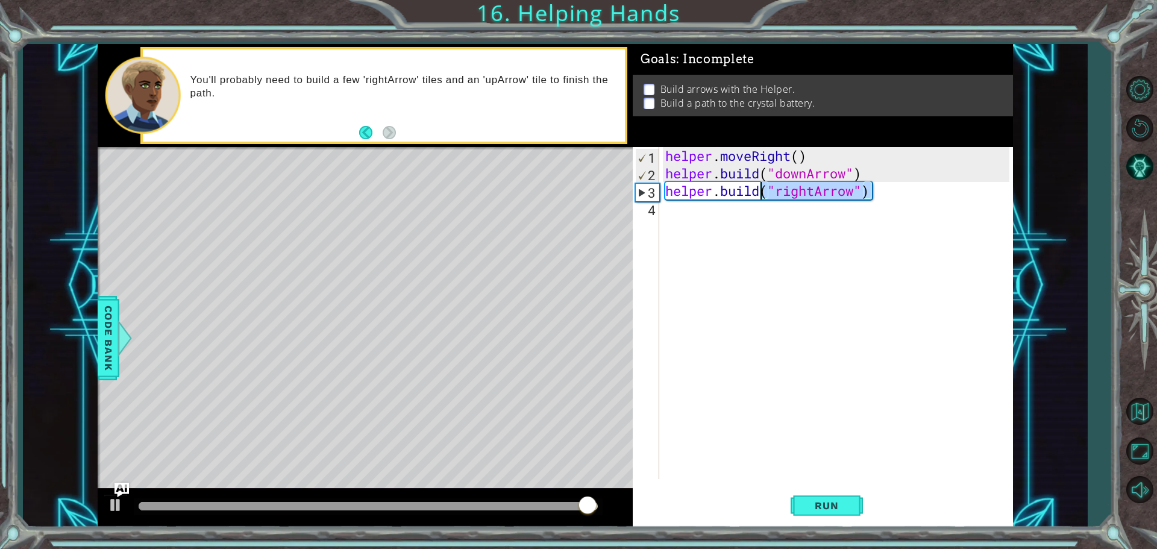
click at [804, 195] on div "helper . moveRight ( ) helper . build ( "downArrow" ) helper . build ( "rightAr…" at bounding box center [839, 330] width 352 height 367
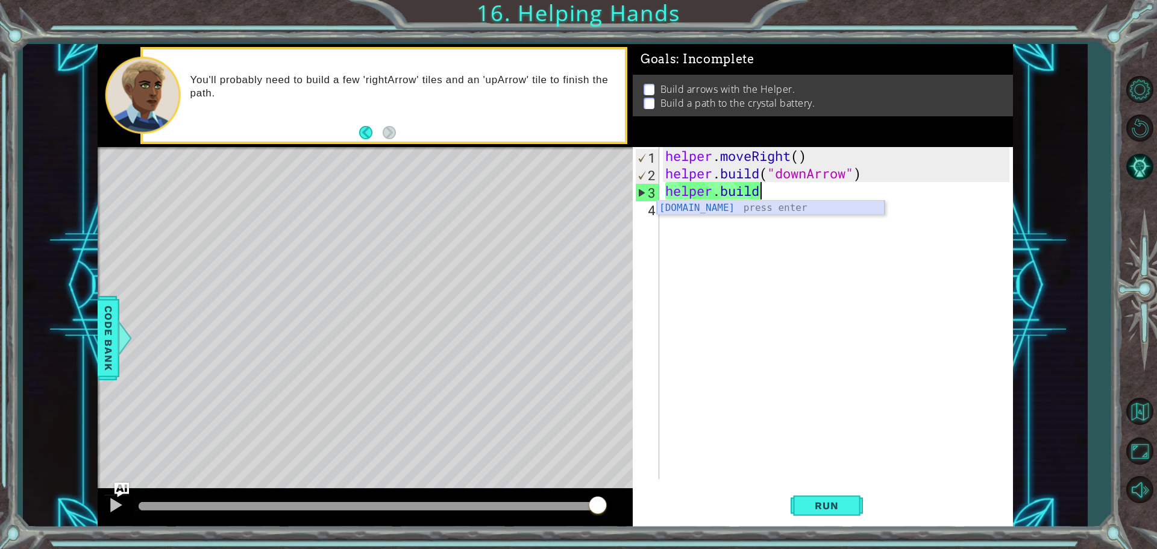
click at [808, 207] on div "[DOMAIN_NAME] press enter" at bounding box center [771, 222] width 228 height 43
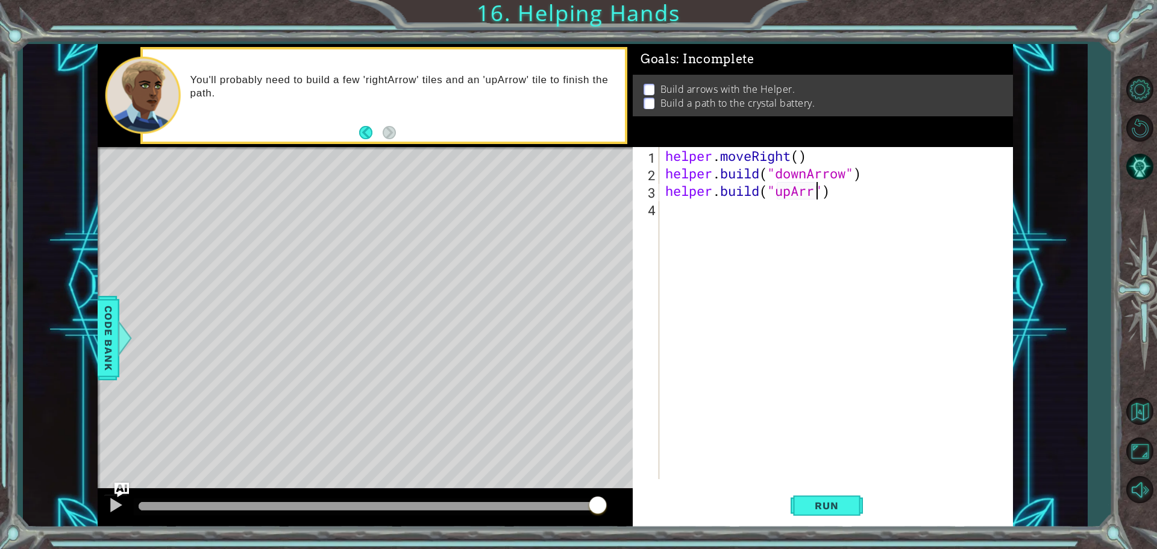
scroll to position [0, 7]
type textarea "[DOMAIN_NAME]("upArrow")"
drag, startPoint x: 854, startPoint y: 493, endPoint x: 706, endPoint y: 521, distance: 150.2
click at [854, 493] on button "Run" at bounding box center [827, 505] width 72 height 38
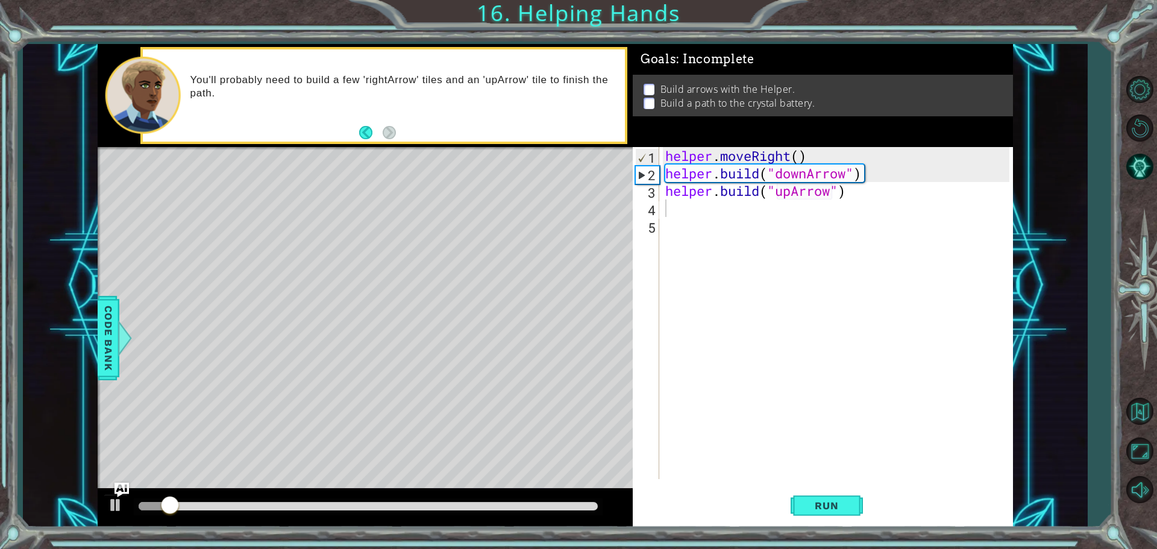
drag, startPoint x: 195, startPoint y: 512, endPoint x: 248, endPoint y: 513, distance: 53.0
click at [254, 518] on div at bounding box center [365, 508] width 535 height 39
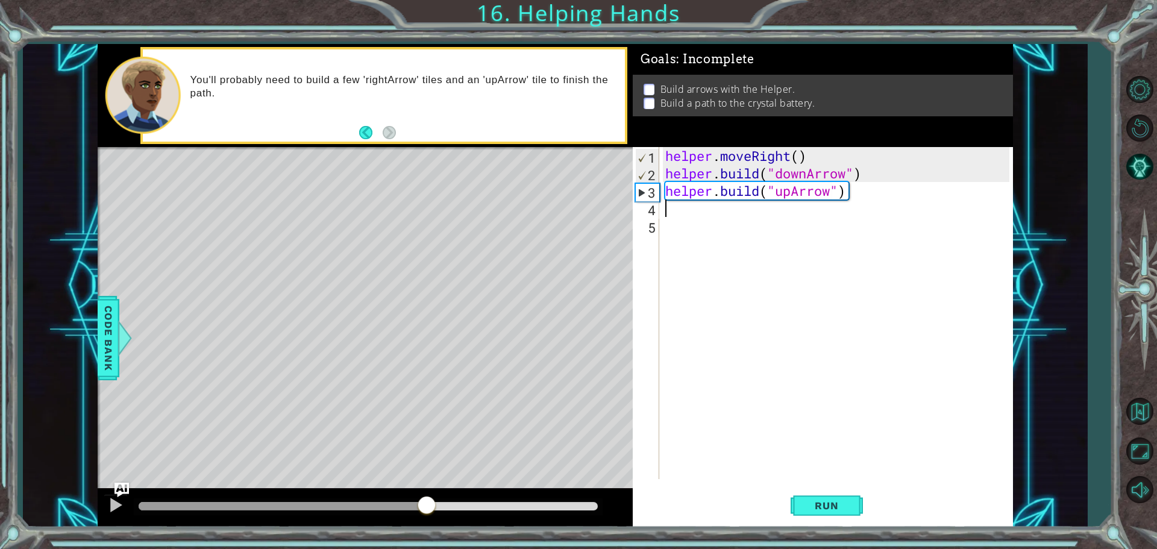
drag, startPoint x: 182, startPoint y: 507, endPoint x: 389, endPoint y: 522, distance: 207.9
click at [358, 536] on div "1 ההההההההההההההההההההההההההההההההההההההההההההההההההההההההההההההההההההההההההההה…" at bounding box center [578, 274] width 1157 height 549
click at [864, 192] on div "helper . moveRight ( ) helper . build ( "downArrow" ) helper . build ( "upArrow…" at bounding box center [839, 330] width 352 height 367
drag, startPoint x: 862, startPoint y: 192, endPoint x: 777, endPoint y: 199, distance: 84.6
click at [777, 199] on div "helper . moveRight ( ) helper . build ( "downArrow" ) helper . build ( "upArrow…" at bounding box center [839, 330] width 352 height 367
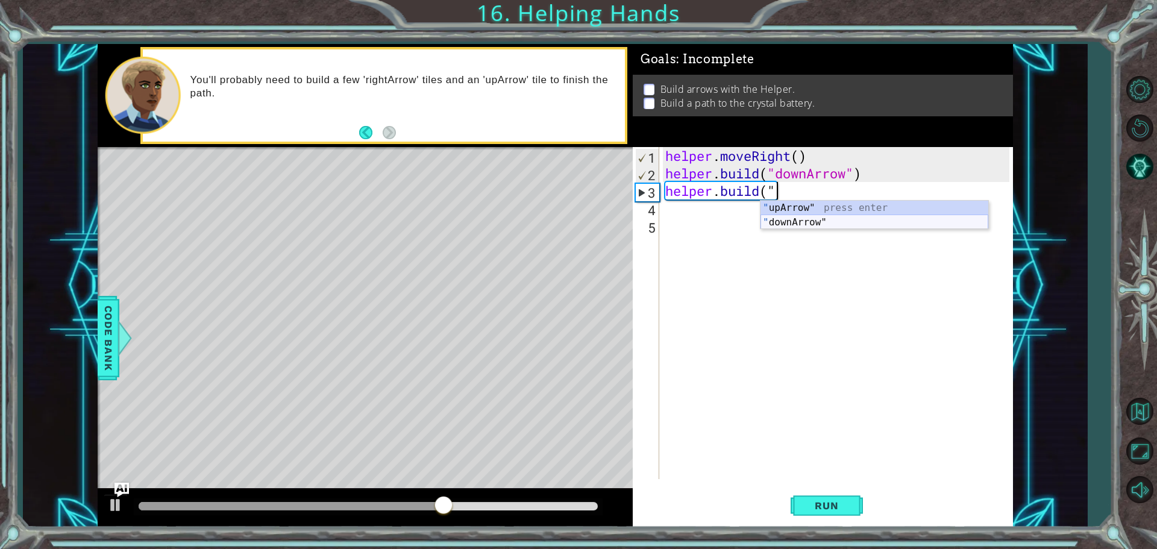
click at [820, 216] on div "" upArrow" press enter " downArrow" press enter" at bounding box center [874, 230] width 228 height 58
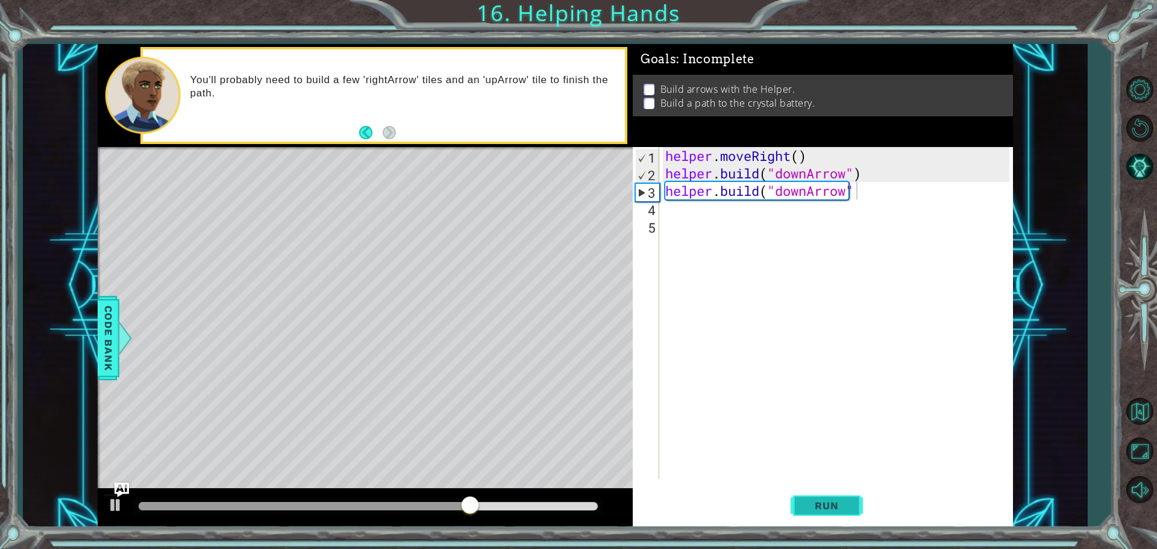
click at [819, 503] on span "Run" at bounding box center [827, 506] width 48 height 12
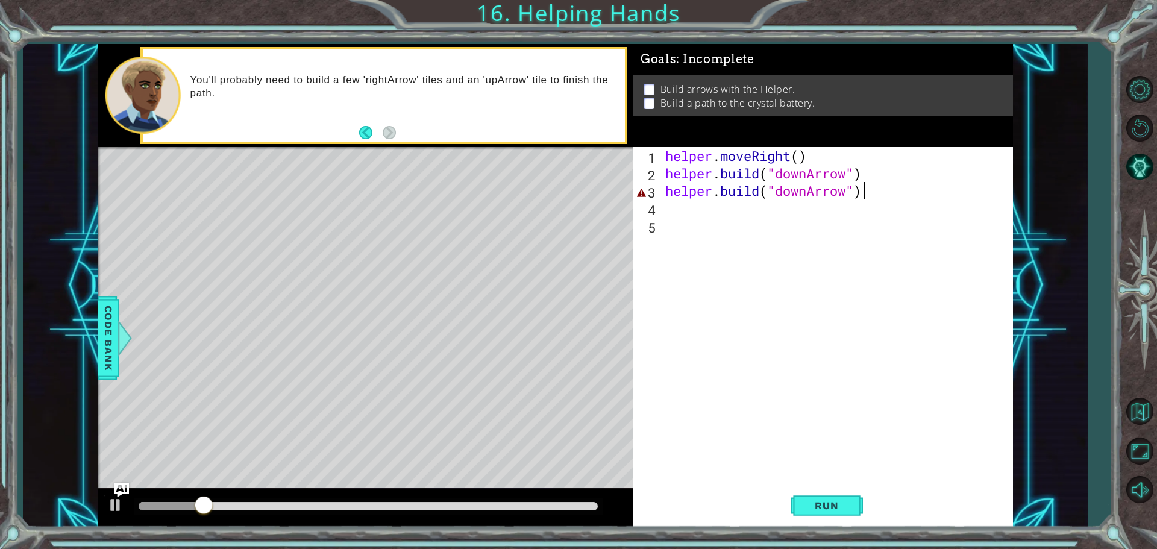
scroll to position [0, 8]
drag, startPoint x: 269, startPoint y: 506, endPoint x: 504, endPoint y: 255, distance: 343.2
click at [113, 464] on div "methods helper moveUp() moveDown() moveLeft() moveRight() build(item) tools for…" at bounding box center [555, 285] width 915 height 483
click at [804, 154] on div "helper . moveRight ( ) helper . build ( "downArrow" ) helper . build ( "downArr…" at bounding box center [839, 330] width 352 height 367
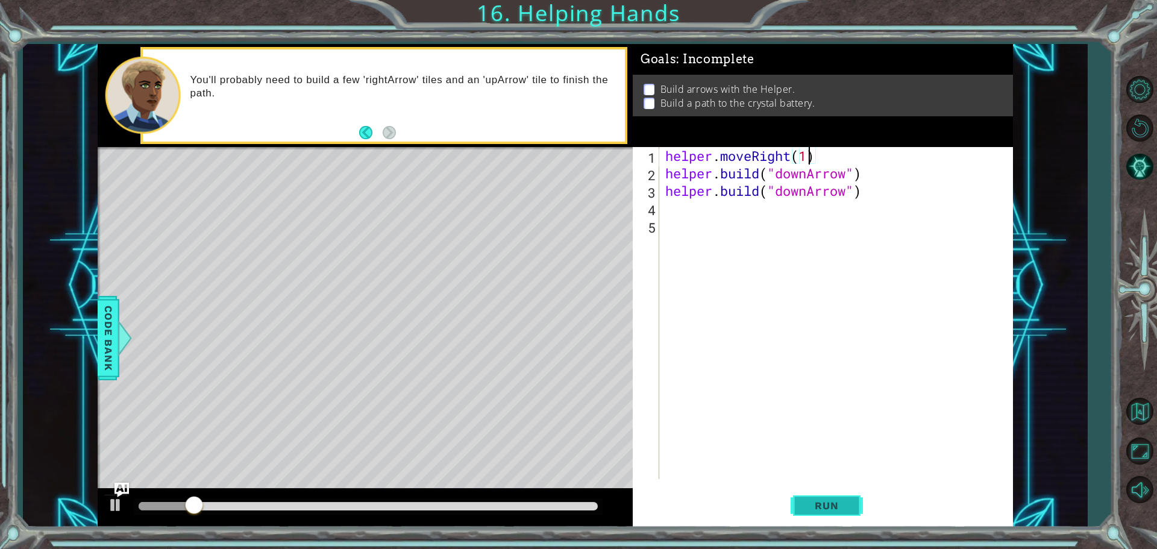
type textarea "helper.moveRight(1)"
click at [806, 504] on span "Run" at bounding box center [827, 506] width 48 height 12
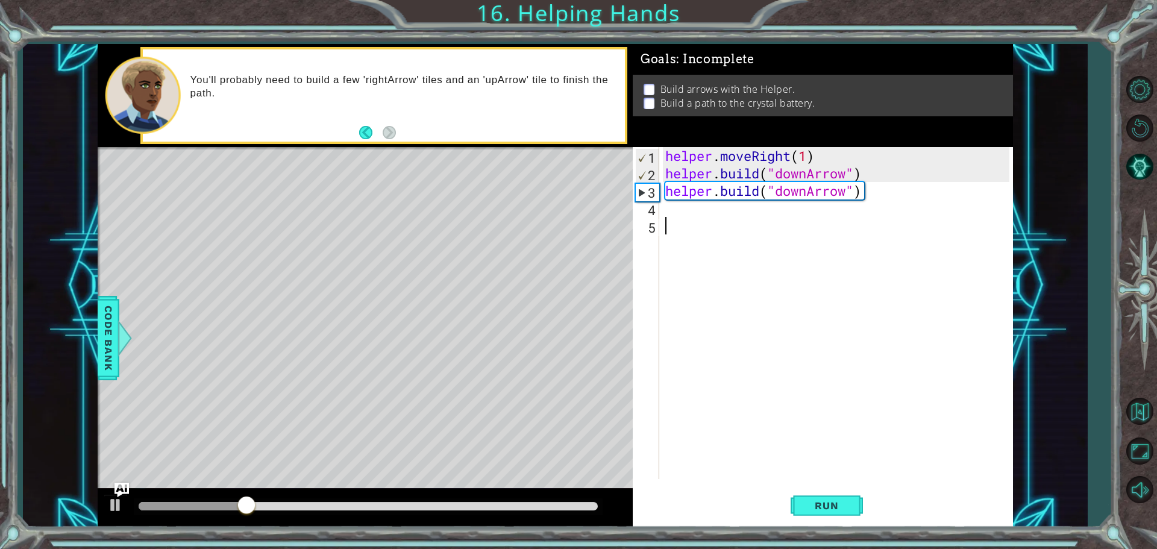
click at [771, 217] on div "helper . moveRight ( 1 ) helper . build ( "downArrow" ) helper . build ( "downA…" at bounding box center [839, 330] width 352 height 367
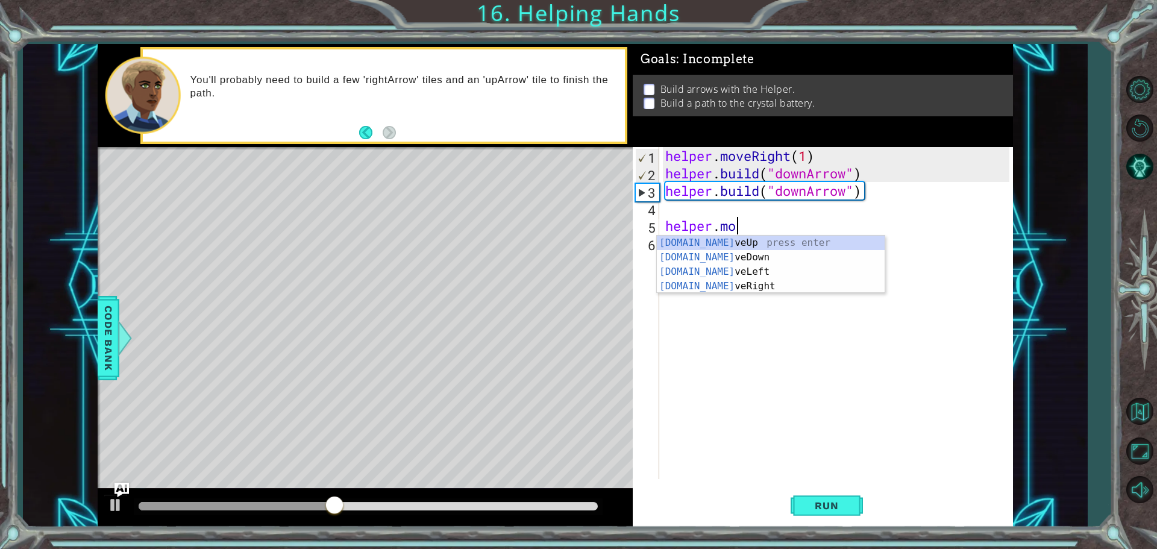
scroll to position [0, 3]
click at [786, 260] on div "helper.mov eUp press enter helper.mov eDown press enter helper.mov eLeft press …" at bounding box center [771, 279] width 228 height 87
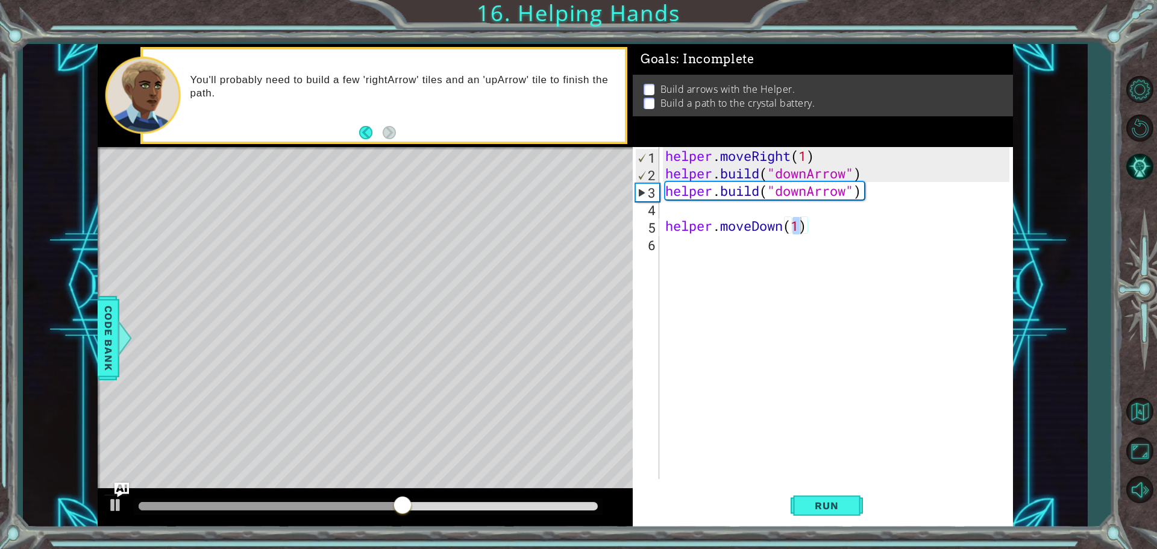
drag, startPoint x: 337, startPoint y: 510, endPoint x: 269, endPoint y: 510, distance: 67.5
click at [269, 510] on div at bounding box center [368, 506] width 469 height 17
click at [276, 502] on div at bounding box center [208, 506] width 138 height 8
drag, startPoint x: 276, startPoint y: 502, endPoint x: 324, endPoint y: 530, distance: 55.4
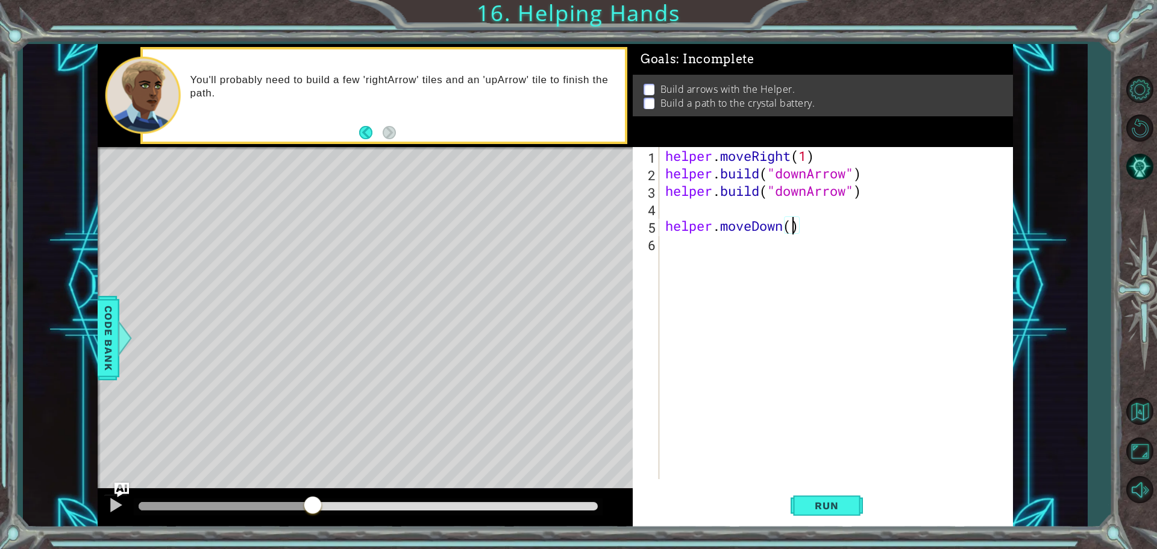
type textarea "helper.moveDown(2)"
click at [686, 214] on div "helper . moveRight ( 1 ) helper . build ( "downArrow" ) helper . build ( "downA…" at bounding box center [839, 330] width 352 height 367
type textarea "[DOMAIN_NAME]("downArrow")"
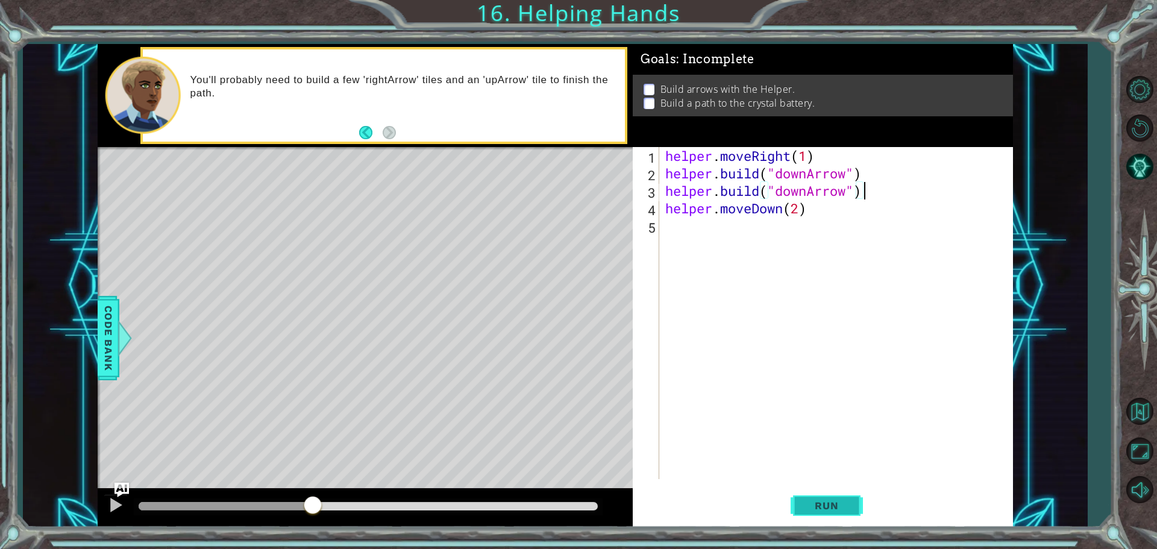
drag, startPoint x: 828, startPoint y: 511, endPoint x: 799, endPoint y: 501, distance: 30.7
click at [829, 504] on span "Run" at bounding box center [827, 506] width 48 height 12
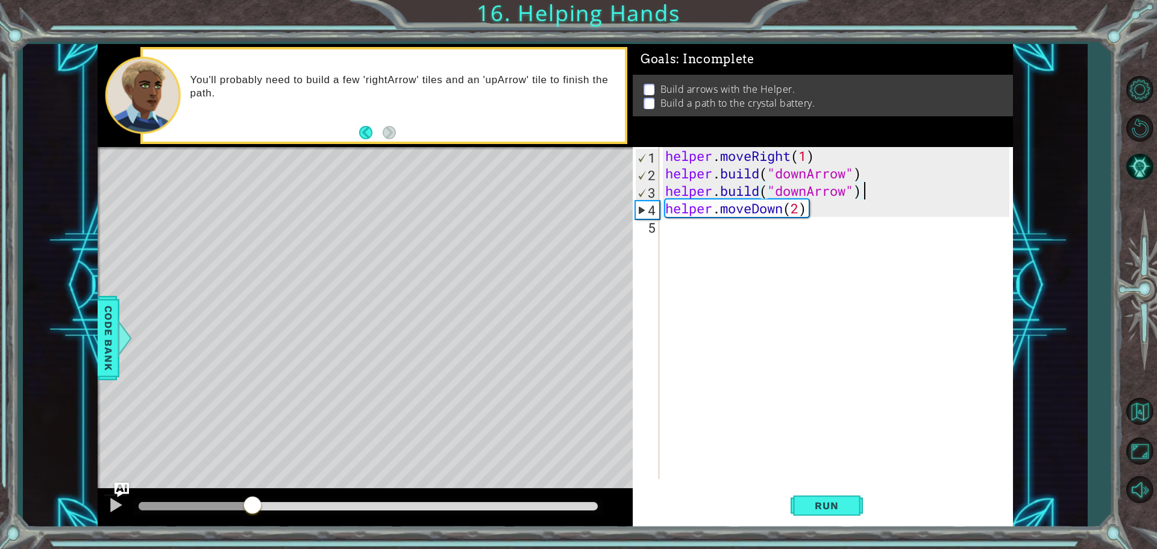
drag, startPoint x: 185, startPoint y: 507, endPoint x: 252, endPoint y: 525, distance: 69.7
click at [252, 525] on div at bounding box center [365, 508] width 535 height 39
click at [736, 234] on div "helper . moveRight ( 1 ) helper . build ( "downArrow" ) helper . build ( "downA…" at bounding box center [839, 330] width 352 height 367
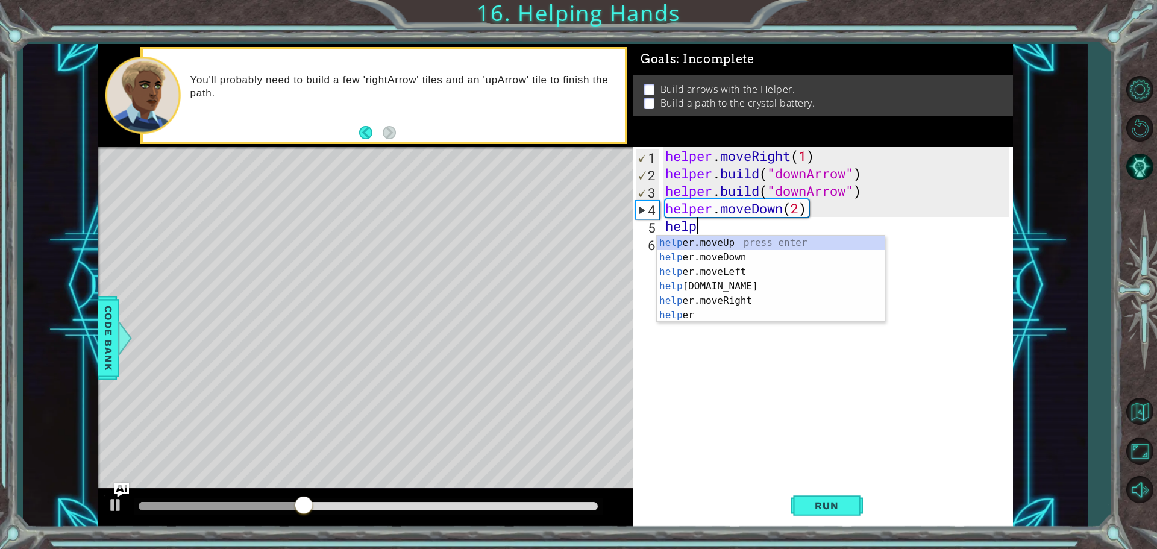
scroll to position [0, 1]
click at [735, 315] on div "helper press enter helper .moveUp press enter helper .moveDown press enter help…" at bounding box center [771, 294] width 228 height 116
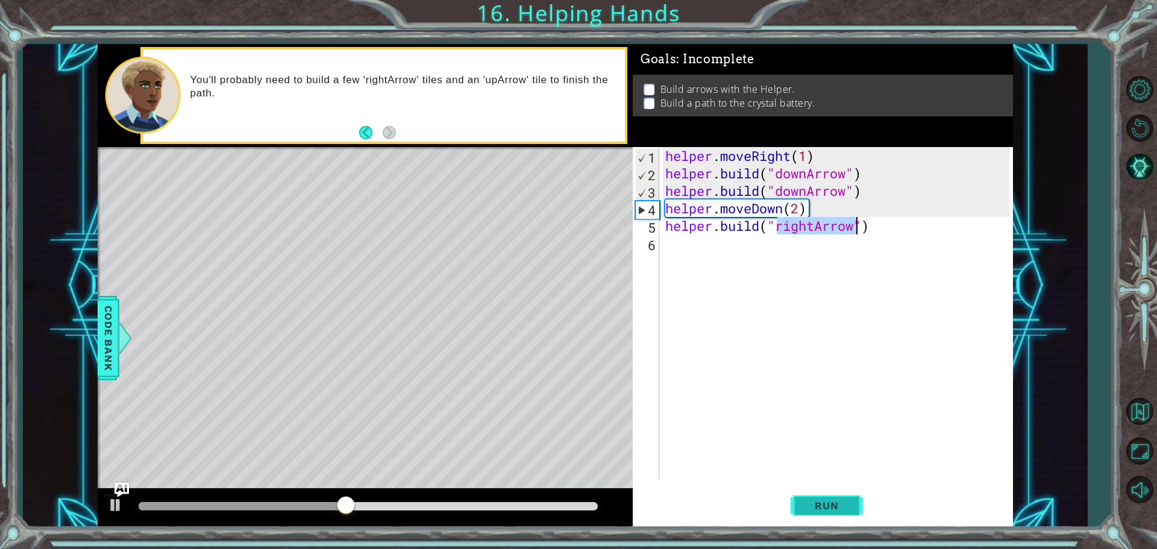
type textarea "[DOMAIN_NAME]("rightArrow")"
drag, startPoint x: 800, startPoint y: 515, endPoint x: 741, endPoint y: 512, distance: 58.5
click at [798, 515] on button "Run" at bounding box center [827, 505] width 72 height 38
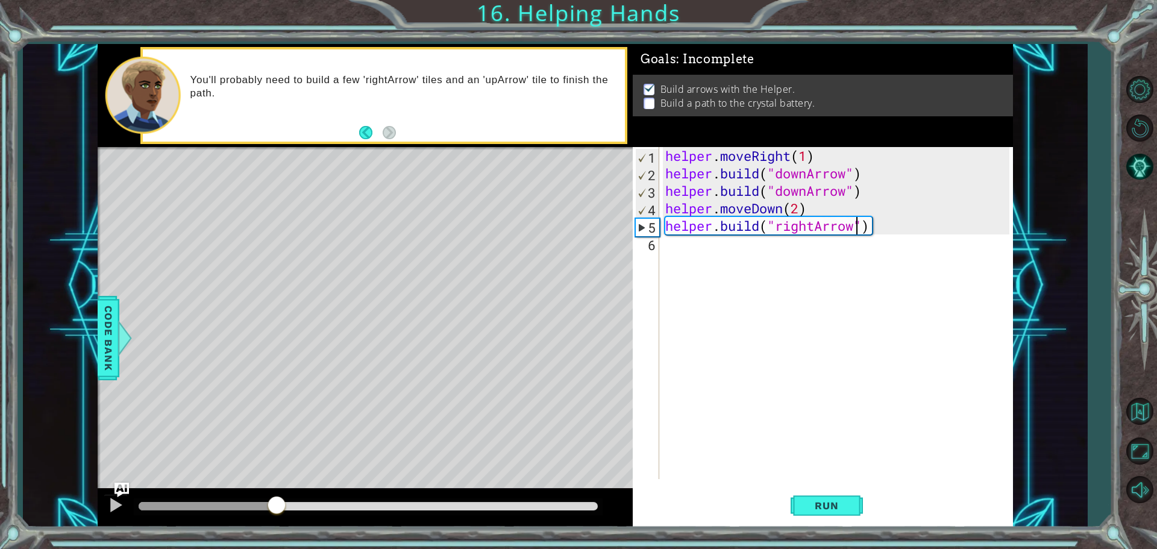
drag, startPoint x: 187, startPoint y: 506, endPoint x: 276, endPoint y: 517, distance: 89.8
click at [276, 517] on div at bounding box center [365, 508] width 535 height 39
click at [851, 248] on div "helper . moveRight ( 1 ) helper . build ( "downArrow" ) helper . build ( "downA…" at bounding box center [839, 330] width 352 height 367
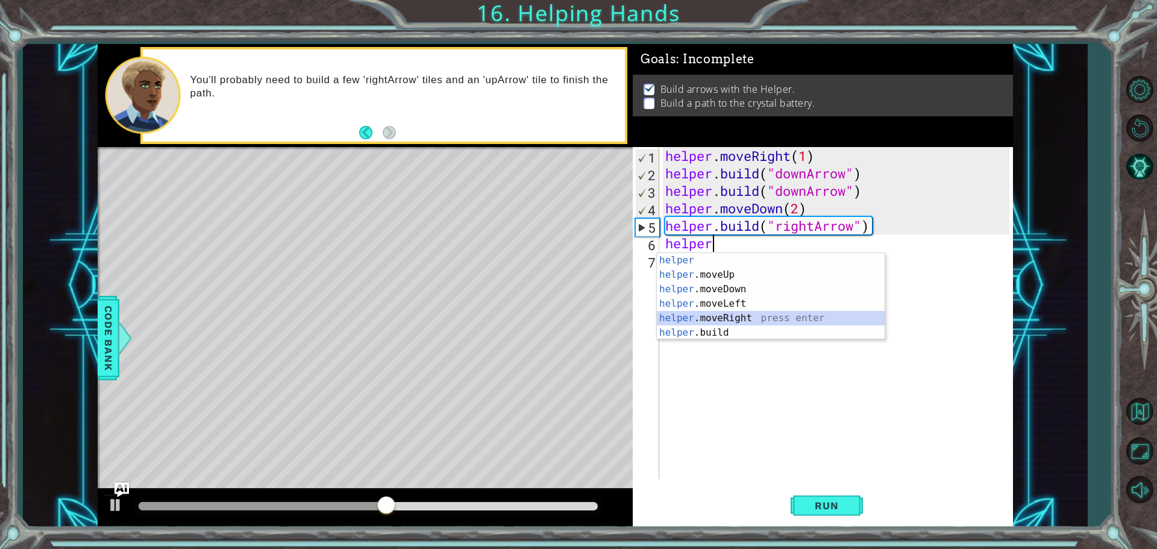
click at [829, 320] on div "helper press enter helper .moveUp press enter helper .moveDown press enter help…" at bounding box center [771, 311] width 228 height 116
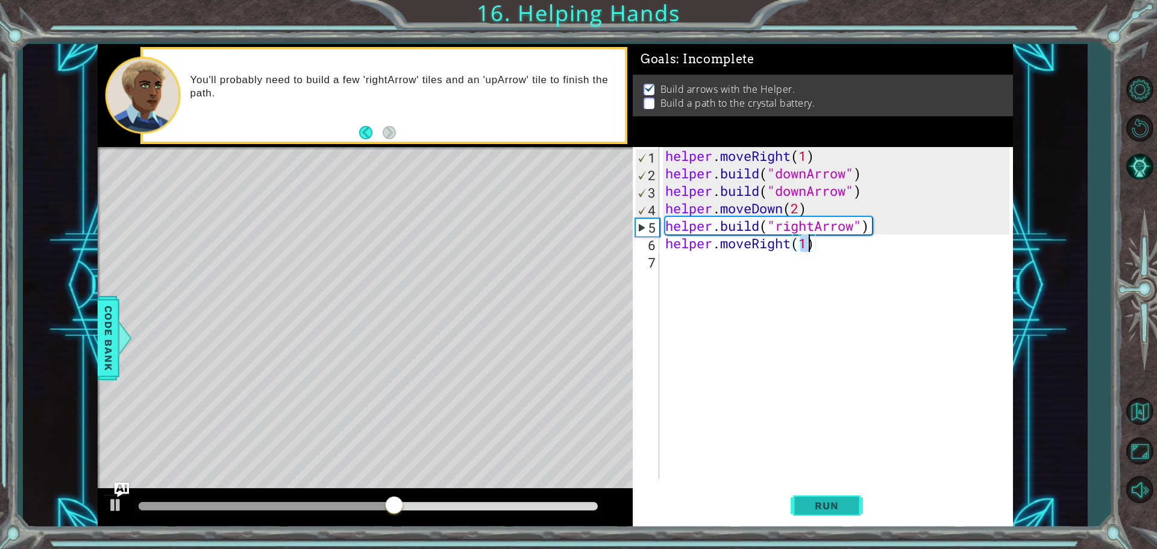
type textarea "helper.moveRight(1)"
click at [822, 514] on button "Run" at bounding box center [827, 505] width 72 height 38
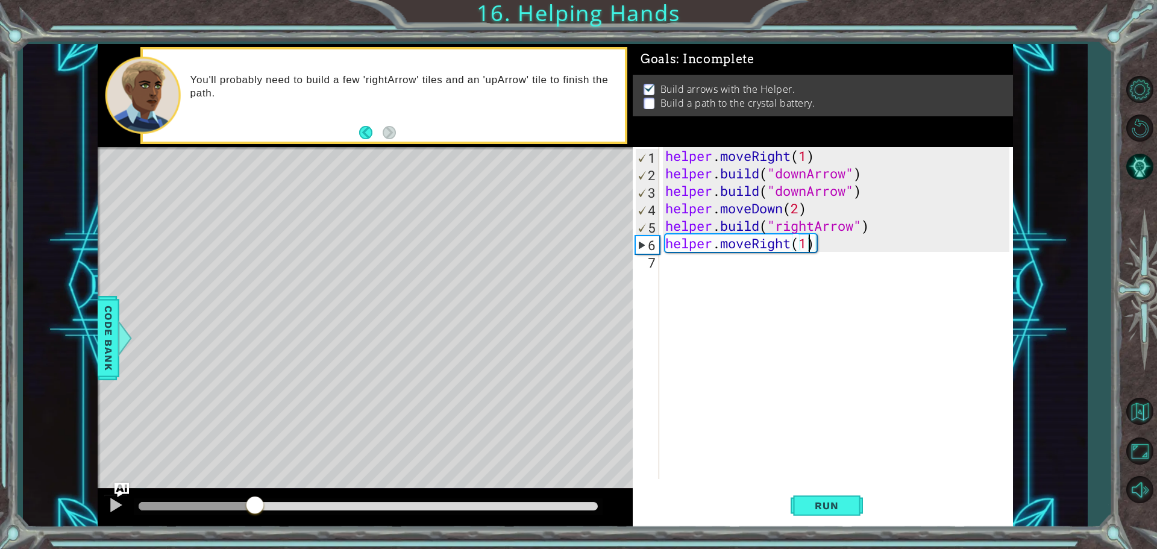
drag, startPoint x: 210, startPoint y: 508, endPoint x: 255, endPoint y: 509, distance: 45.2
click at [255, 509] on div at bounding box center [368, 506] width 459 height 8
click at [769, 274] on div "helper . moveRight ( 1 ) helper . build ( "downArrow" ) helper . build ( "downA…" at bounding box center [839, 330] width 352 height 367
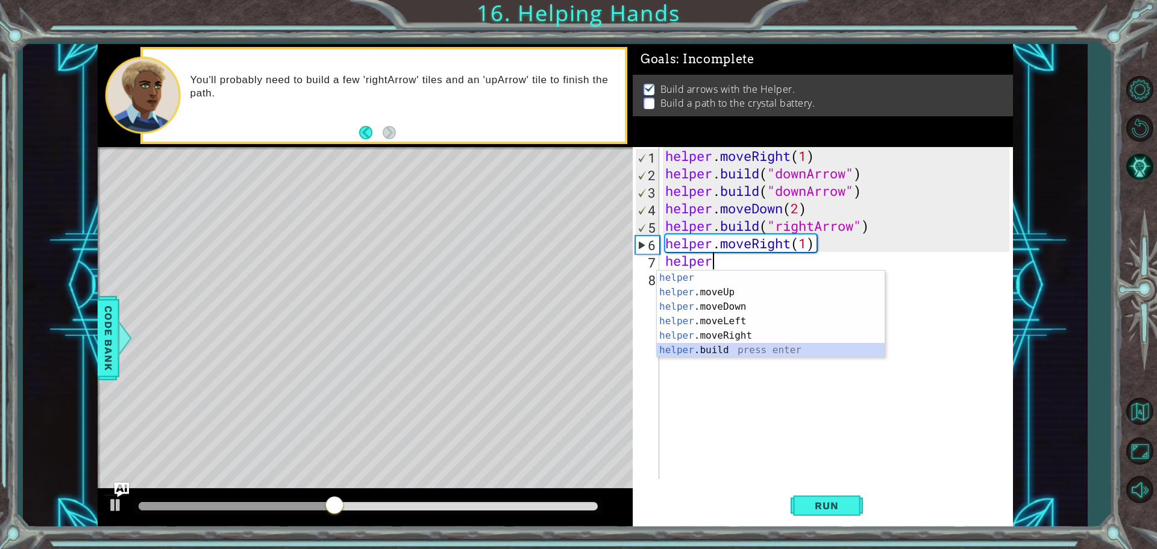
click at [759, 346] on div "helper press enter helper .moveUp press enter helper .moveDown press enter help…" at bounding box center [771, 329] width 228 height 116
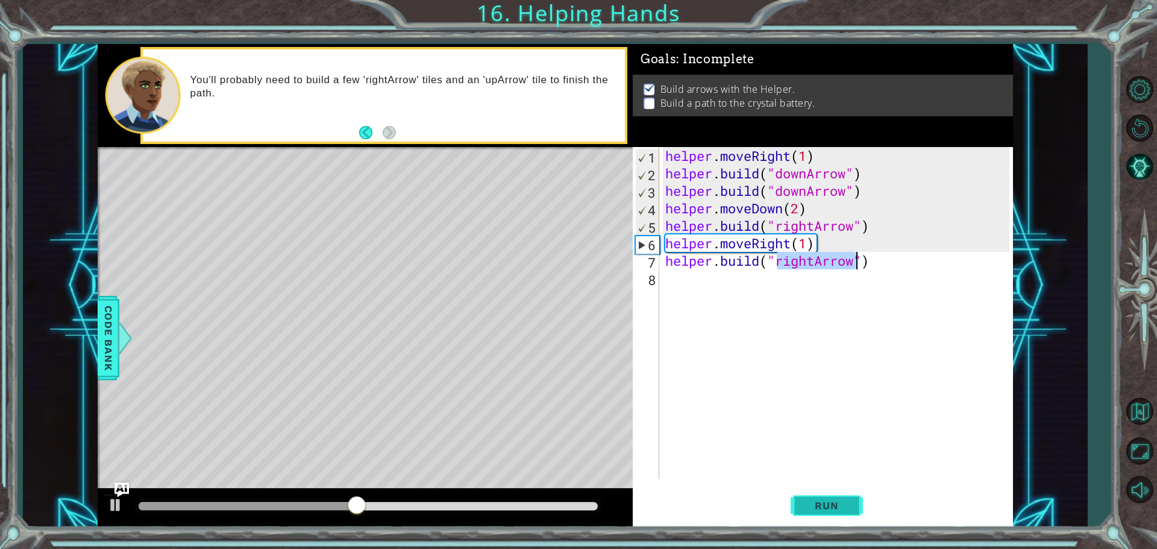
type textarea "[DOMAIN_NAME]("rightArrow")"
click at [829, 497] on button "Run" at bounding box center [827, 505] width 72 height 38
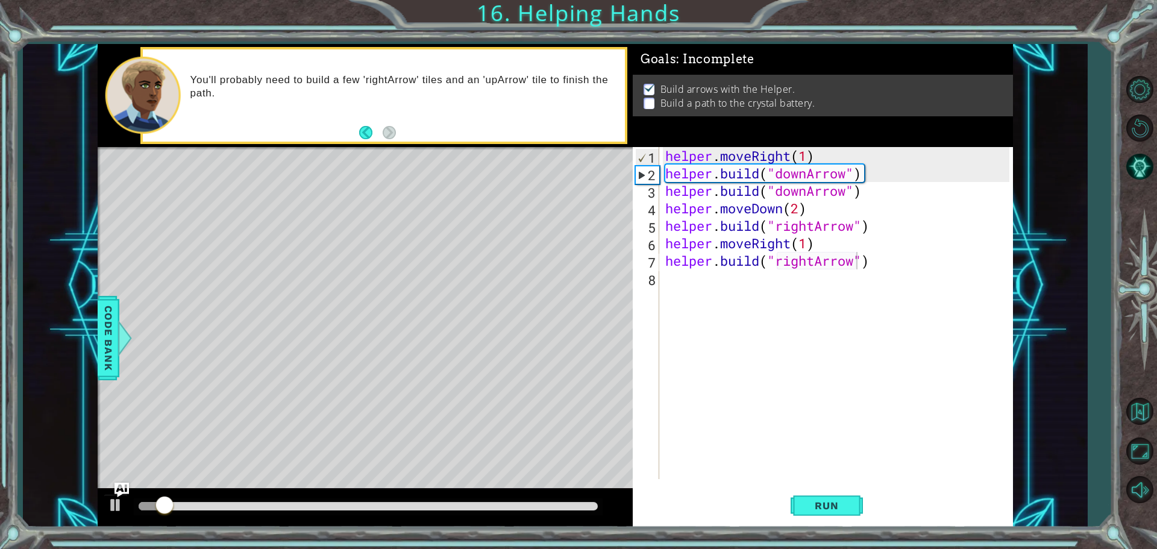
drag, startPoint x: 239, startPoint y: 512, endPoint x: 262, endPoint y: 507, distance: 24.1
click at [262, 508] on div at bounding box center [368, 506] width 469 height 17
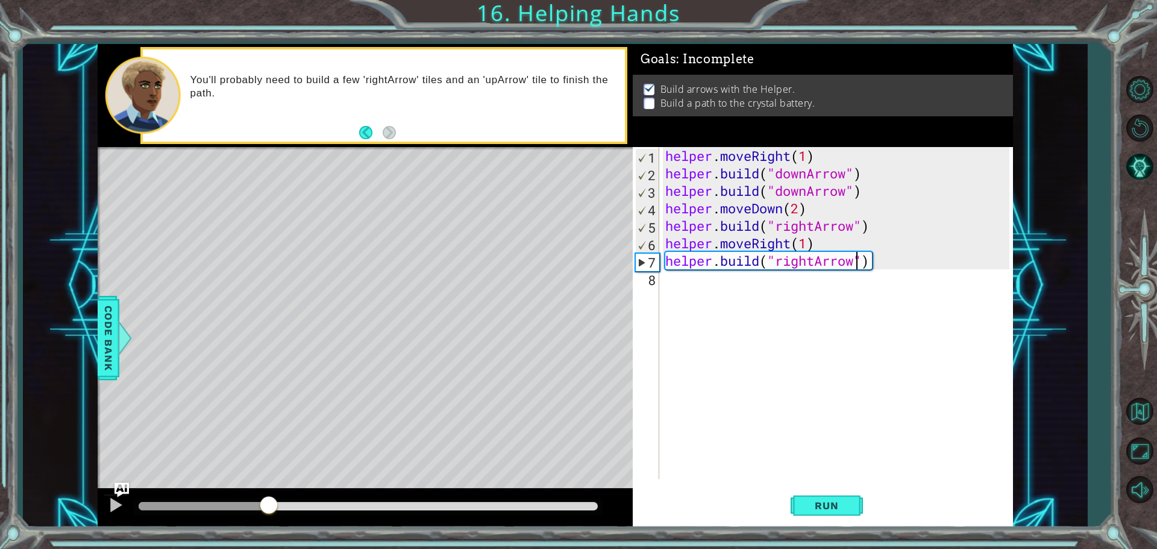
drag, startPoint x: 262, startPoint y: 506, endPoint x: 269, endPoint y: 510, distance: 8.7
click at [269, 510] on div at bounding box center [368, 506] width 459 height 8
click at [716, 282] on div "helper . moveRight ( 1 ) helper . build ( "downArrow" ) helper . build ( "downA…" at bounding box center [839, 330] width 352 height 367
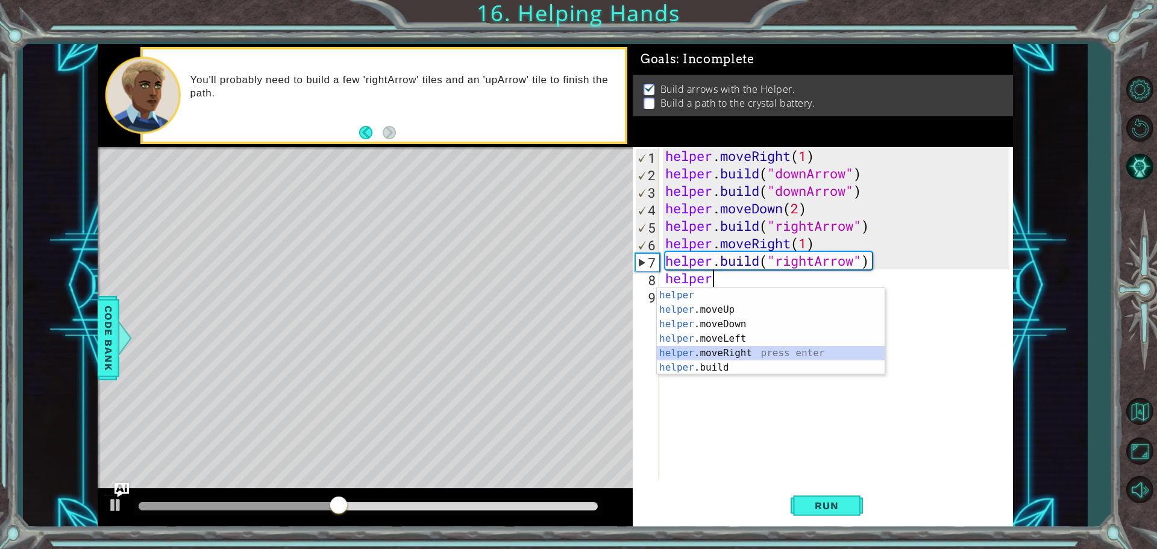
click at [756, 356] on div "helper press enter helper .moveUp press enter helper .moveDown press enter help…" at bounding box center [771, 346] width 228 height 116
type textarea "helper.moveRight(1)"
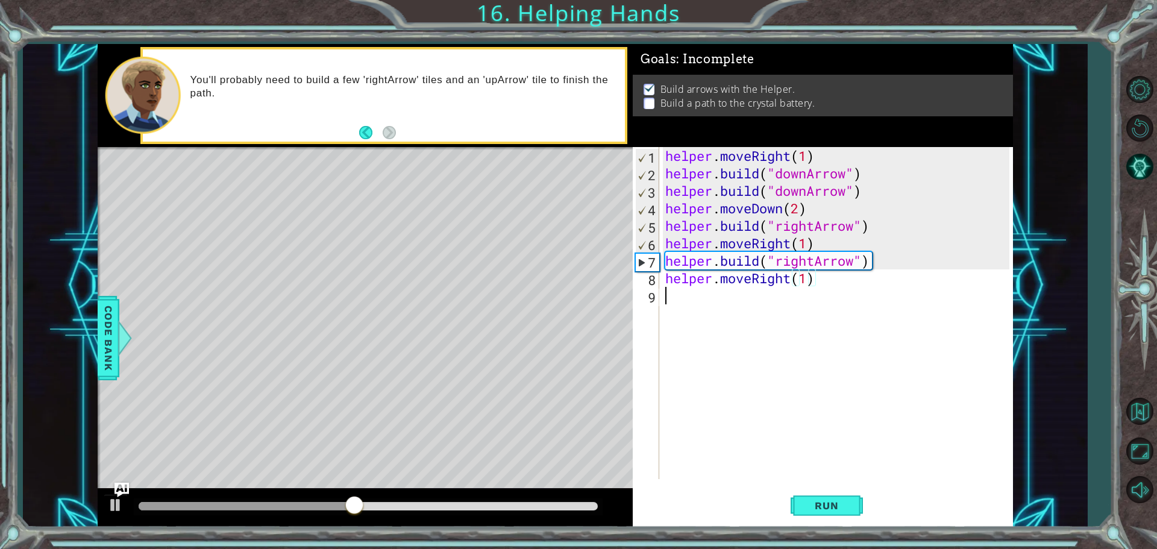
click at [774, 294] on div "helper . moveRight ( 1 ) helper . build ( "downArrow" ) helper . build ( "downA…" at bounding box center [839, 330] width 352 height 367
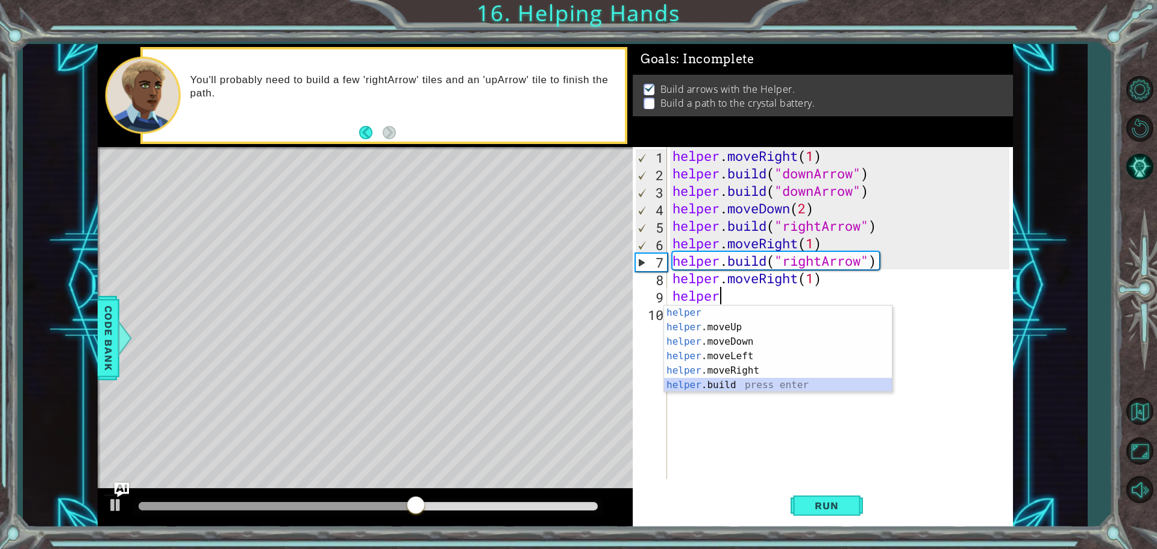
click at [783, 384] on div "helper press enter helper .moveUp press enter helper .moveDown press enter help…" at bounding box center [778, 363] width 228 height 116
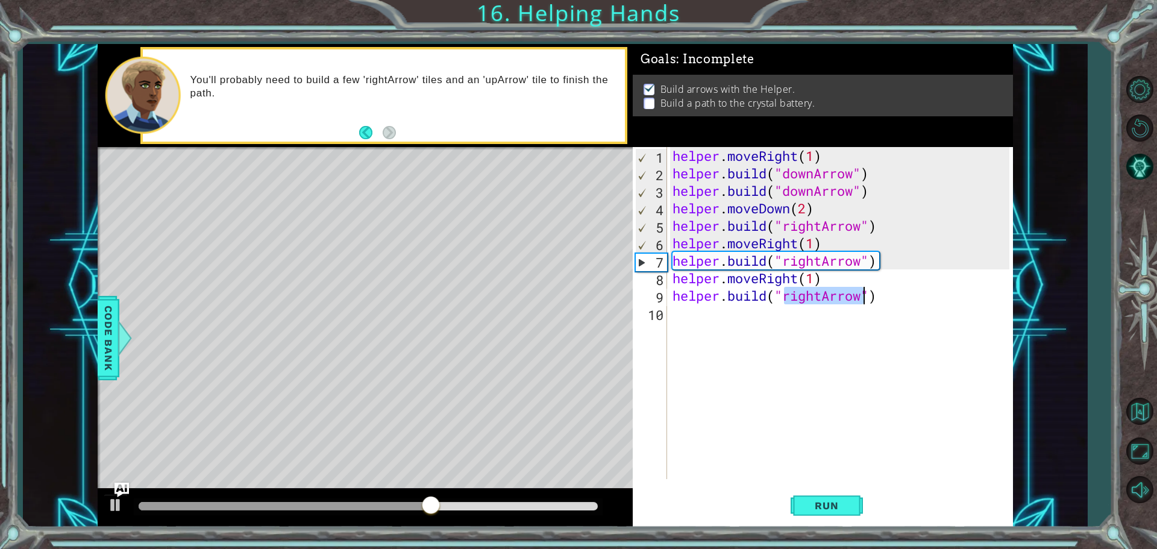
drag, startPoint x: 818, startPoint y: 504, endPoint x: 547, endPoint y: 497, distance: 271.2
click at [816, 504] on span "Run" at bounding box center [827, 506] width 48 height 12
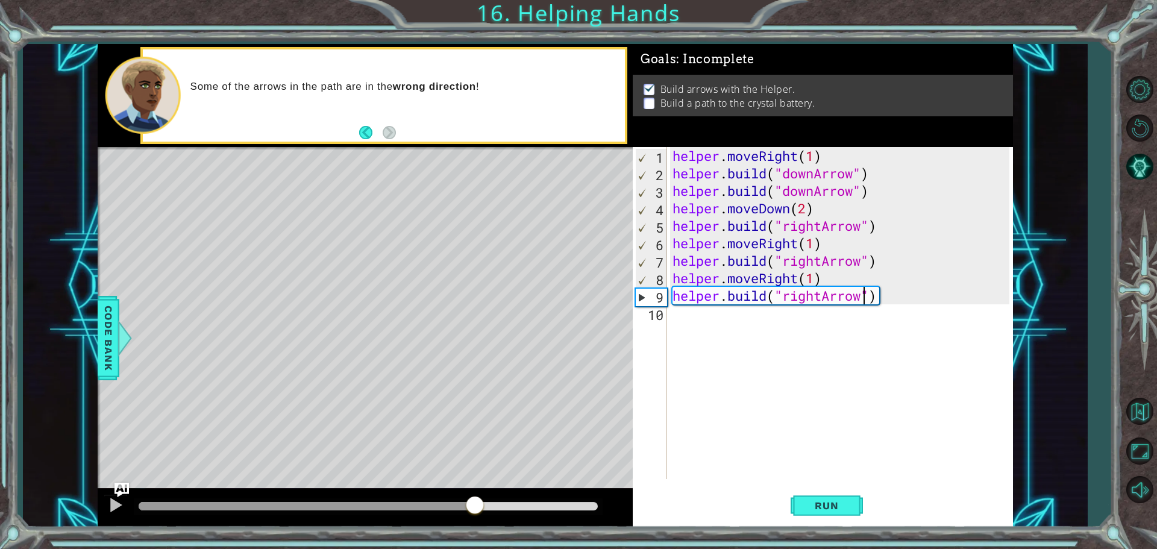
drag, startPoint x: 348, startPoint y: 501, endPoint x: 475, endPoint y: 472, distance: 130.5
click at [475, 472] on div "methods helper moveUp() moveDown() moveLeft() moveRight() build(item) tools for…" at bounding box center [555, 285] width 915 height 483
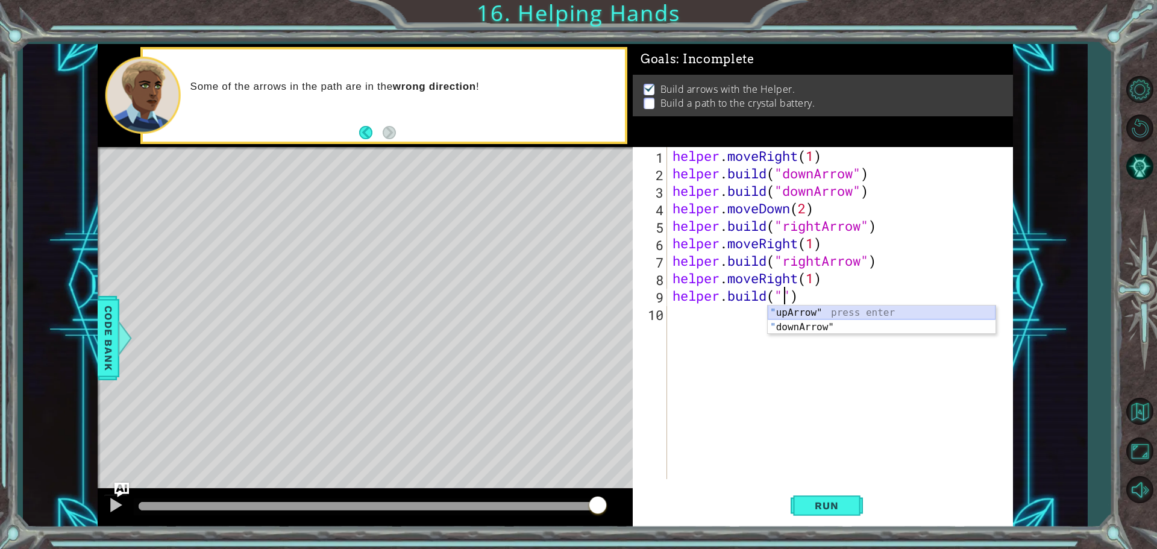
click at [835, 315] on div "" upArrow" press enter " downArrow" press enter" at bounding box center [882, 334] width 228 height 58
type textarea "[DOMAIN_NAME]("upArrow")"
drag, startPoint x: 809, startPoint y: 504, endPoint x: 717, endPoint y: 500, distance: 91.7
click at [807, 504] on span "Run" at bounding box center [827, 506] width 48 height 12
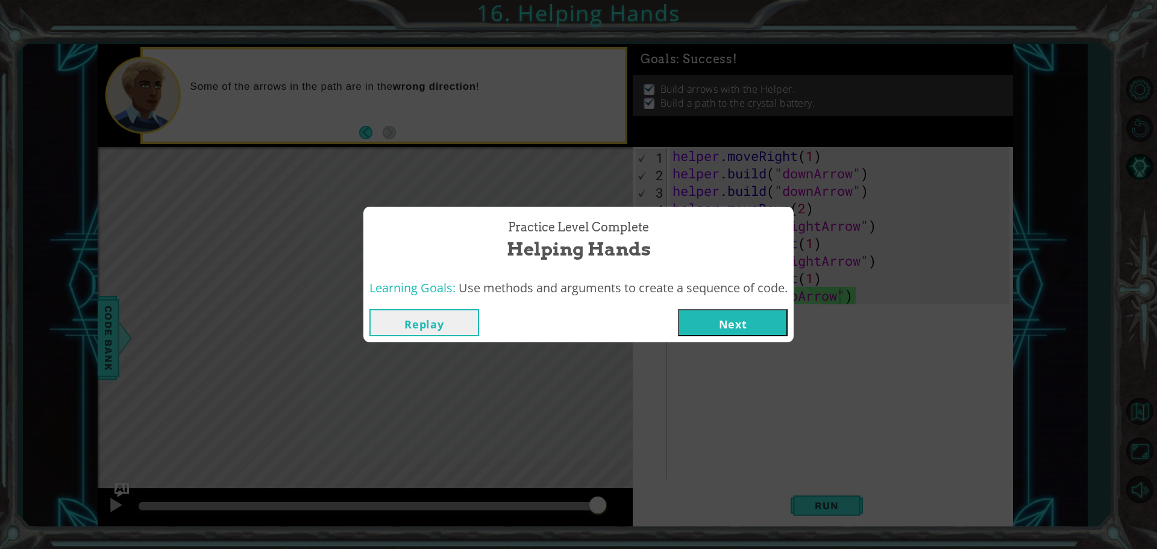
drag, startPoint x: 447, startPoint y: 501, endPoint x: 730, endPoint y: 371, distance: 311.9
click at [640, 498] on body "1 ההההההההההההההההההההההההההההההההההההההההההההההההההההההההההההההההההההההההההההה…" at bounding box center [578, 274] width 1157 height 549
click at [734, 329] on button "Next" at bounding box center [733, 322] width 110 height 27
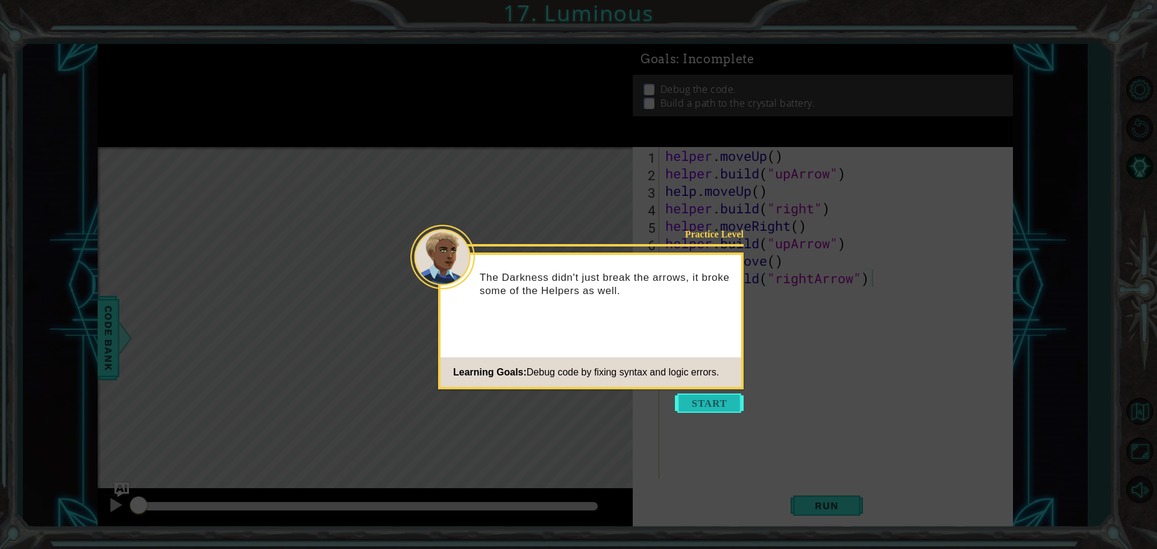
click at [721, 404] on button "Start" at bounding box center [709, 402] width 69 height 19
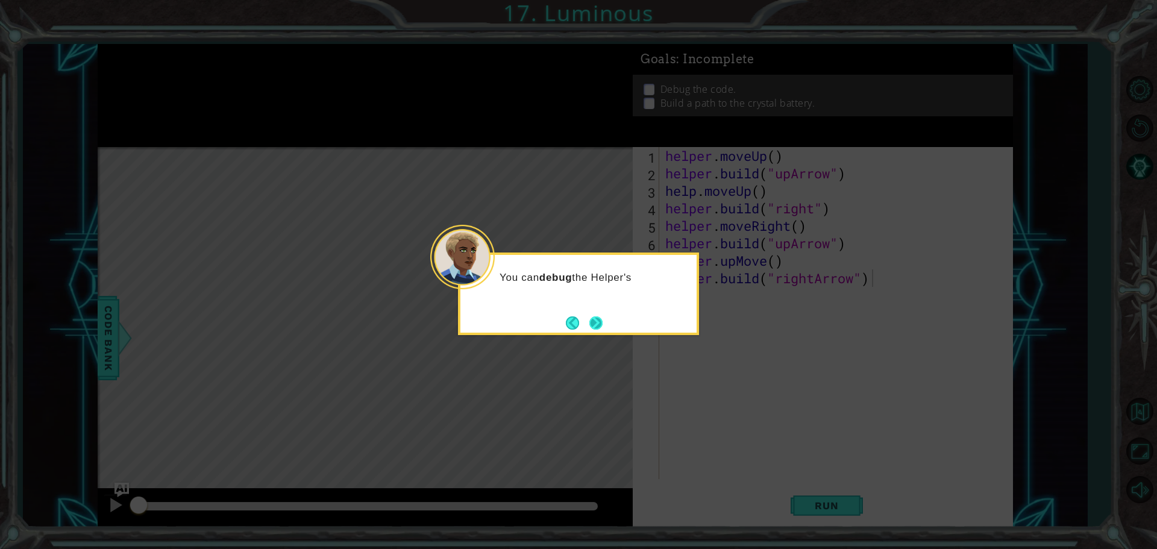
click at [594, 325] on button "Next" at bounding box center [595, 322] width 13 height 13
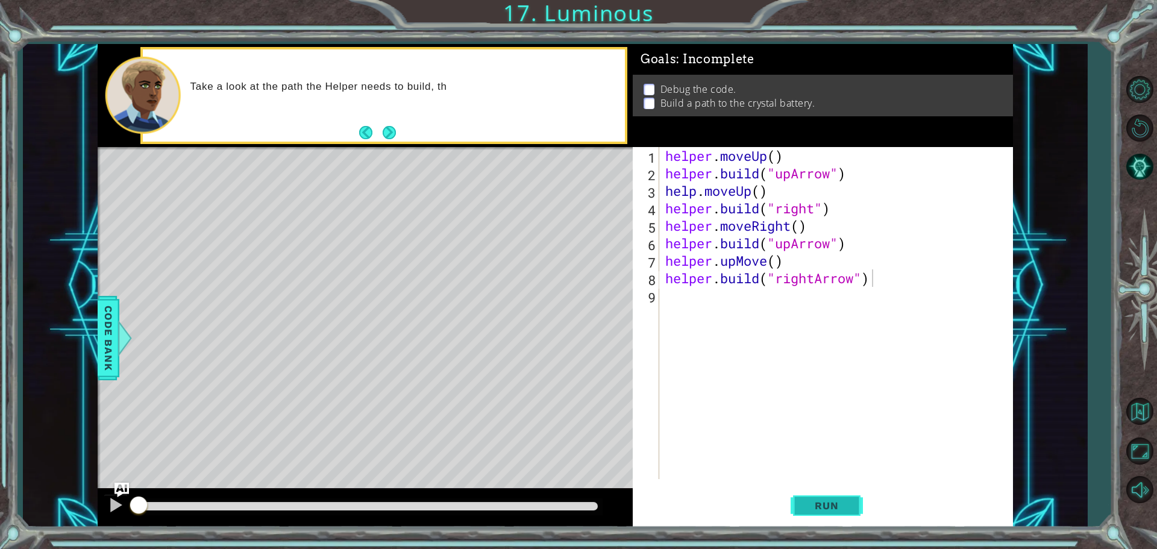
click at [809, 512] on button "Run" at bounding box center [827, 505] width 72 height 38
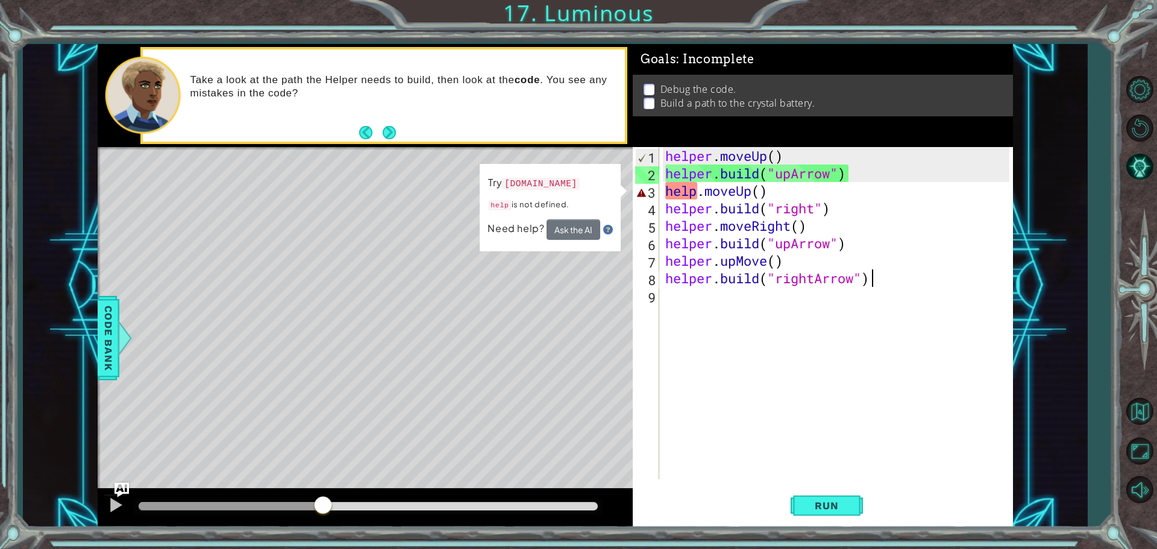
drag, startPoint x: 155, startPoint y: 506, endPoint x: 322, endPoint y: 499, distance: 167.7
click at [322, 499] on div at bounding box center [323, 506] width 22 height 22
click at [830, 498] on button "Run" at bounding box center [827, 505] width 72 height 38
click at [762, 194] on div "helper . moveUp ( ) helper . build ( "upArrow" ) help . moveUp ( ) helper . bui…" at bounding box center [839, 330] width 352 height 367
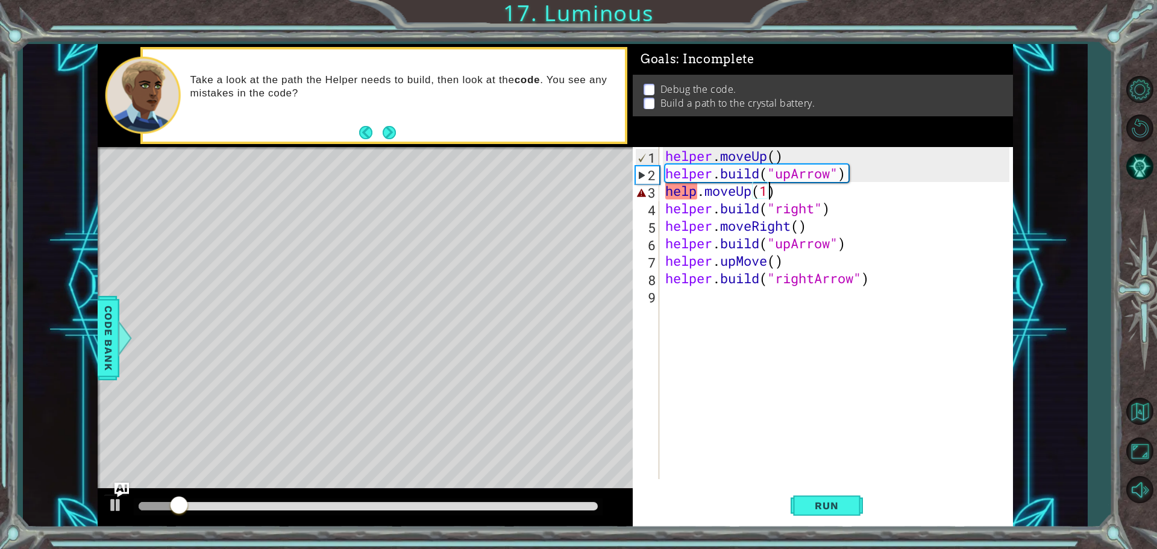
scroll to position [0, 4]
click at [773, 262] on div "helper . moveUp ( ) helper . build ( "upArrow" ) help . moveUp ( 1 ) helper . b…" at bounding box center [839, 330] width 352 height 367
click at [778, 155] on div "helper . moveUp ( ) helper . build ( "upArrow" ) help . moveUp ( 1 ) helper . b…" at bounding box center [839, 330] width 352 height 367
drag, startPoint x: 818, startPoint y: 505, endPoint x: 663, endPoint y: 497, distance: 155.7
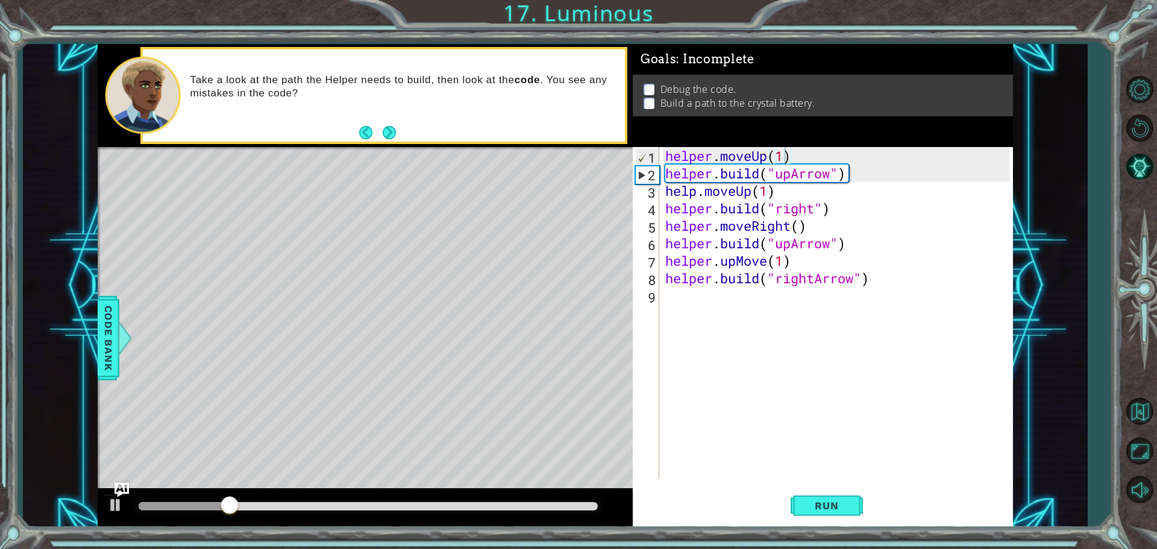
click at [818, 504] on span "Run" at bounding box center [827, 506] width 48 height 12
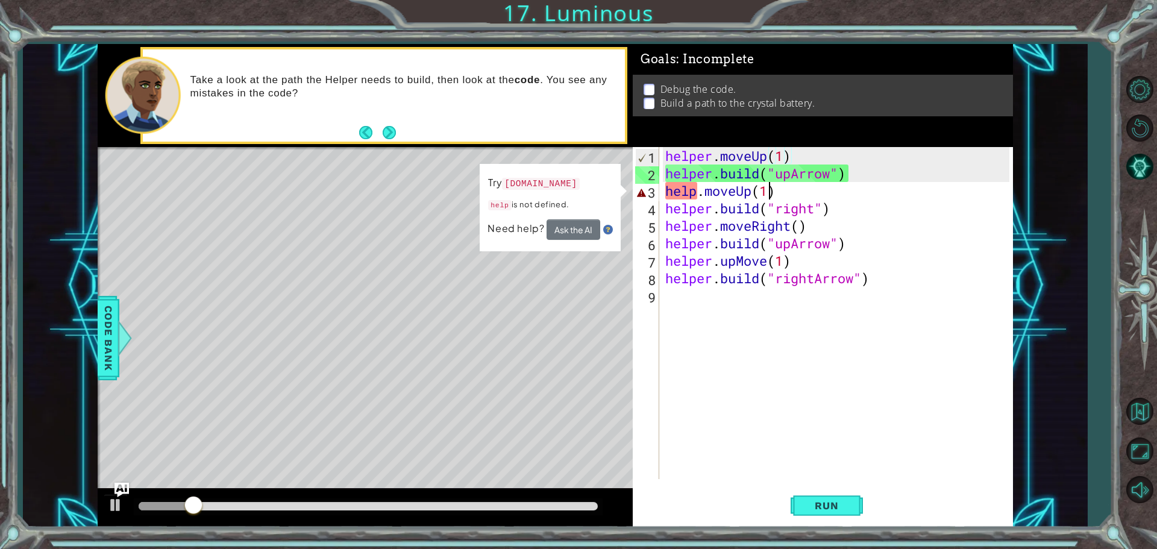
click at [772, 192] on div "helper . moveUp ( 1 ) helper . build ( "upArrow" ) help . moveUp ( 1 ) helper .…" at bounding box center [839, 330] width 352 height 367
click at [769, 194] on div "helper . moveUp ( 1 ) helper . build ( "upArrow" ) help . moveUp ( 1 ) helper .…" at bounding box center [839, 330] width 352 height 367
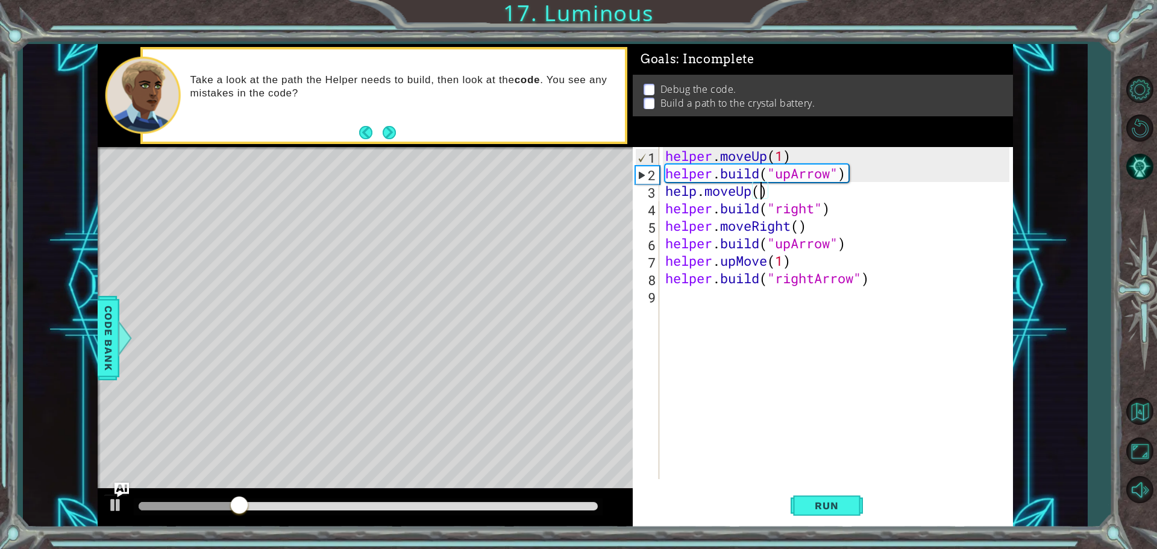
type textarea "help.moveUp(2)"
click at [783, 348] on div "helper . moveUp ( 1 ) helper . build ( "upArrow" ) help . moveUp ( 2 ) helper .…" at bounding box center [839, 330] width 352 height 367
click at [806, 510] on span "Run" at bounding box center [827, 506] width 48 height 12
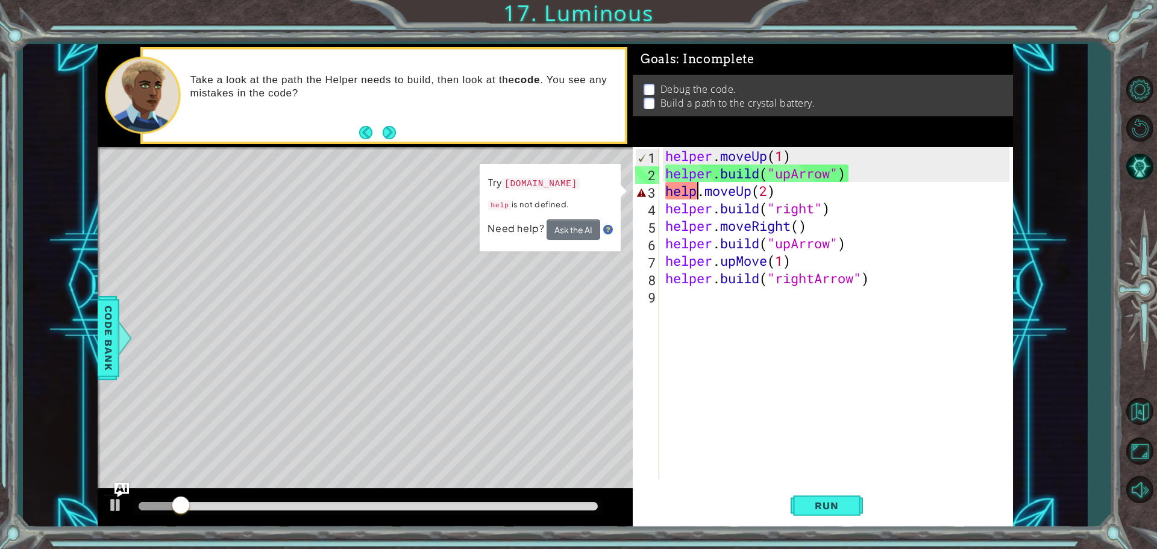
click at [697, 190] on div "helper . moveUp ( 1 ) helper . build ( "upArrow" ) help . moveUp ( 2 ) helper .…" at bounding box center [839, 330] width 352 height 367
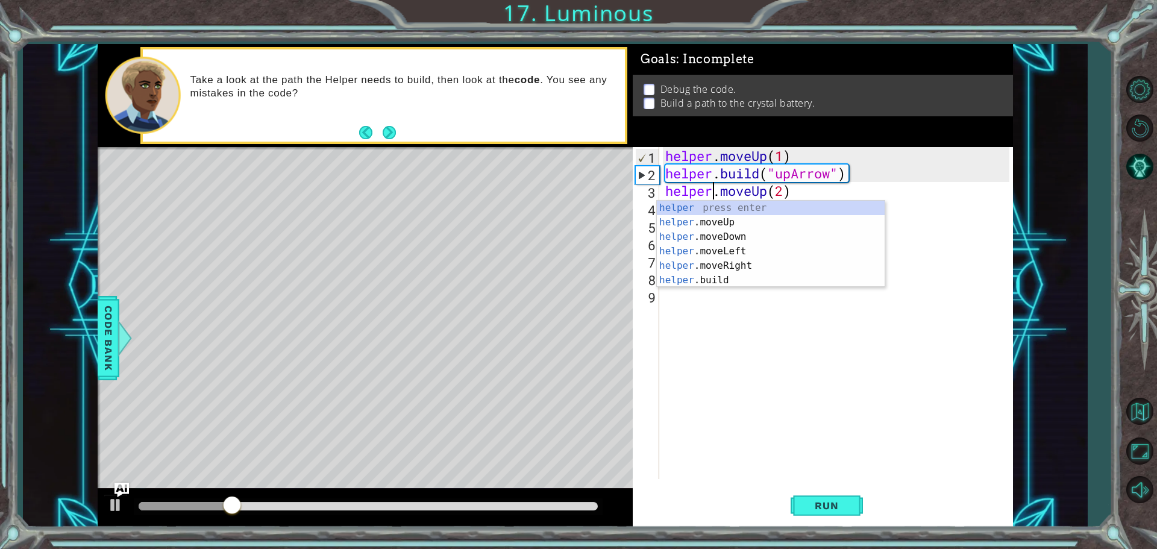
click at [785, 189] on div "helper . moveUp ( 1 ) helper . build ( "upArrow" ) helper . moveUp ( 2 ) helper…" at bounding box center [839, 330] width 352 height 367
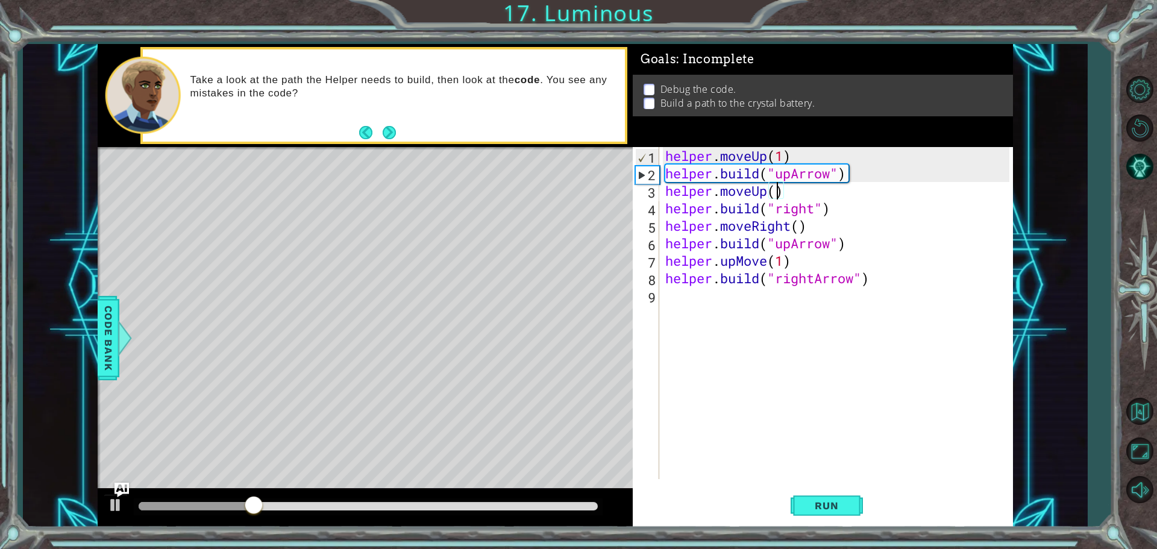
scroll to position [0, 5]
click at [815, 514] on button "Run" at bounding box center [827, 505] width 72 height 38
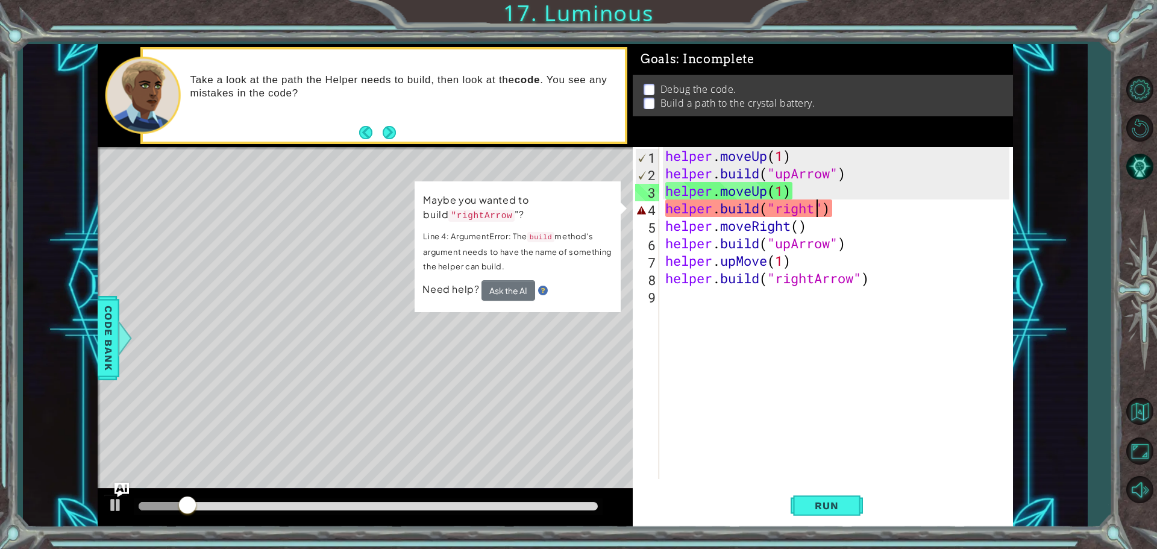
click at [817, 213] on div "helper . moveUp ( 1 ) helper . build ( "upArrow" ) helper . moveUp ( 1 ) helper…" at bounding box center [839, 330] width 352 height 367
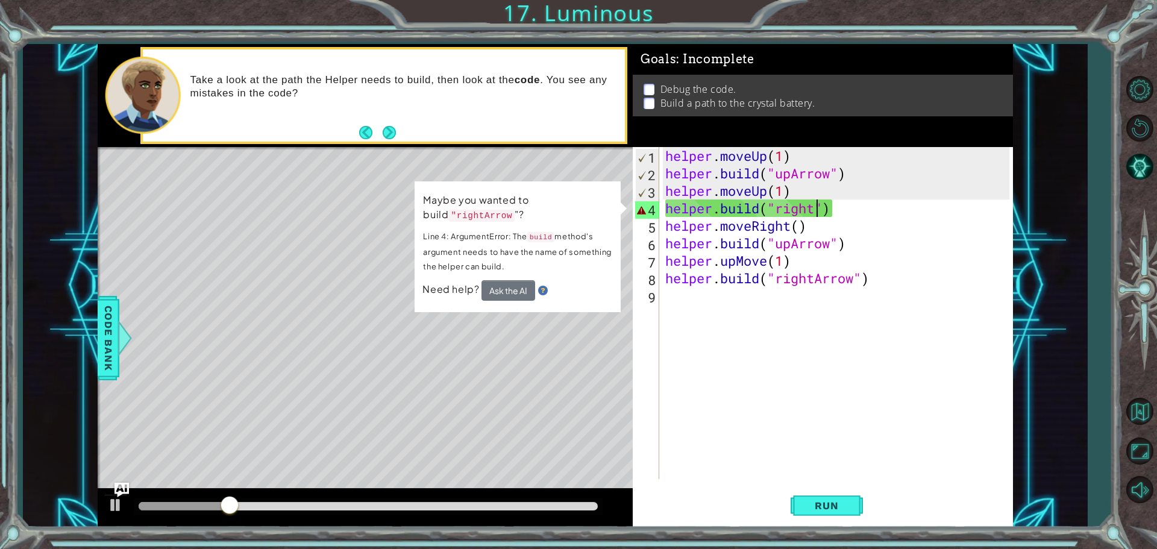
scroll to position [0, 7]
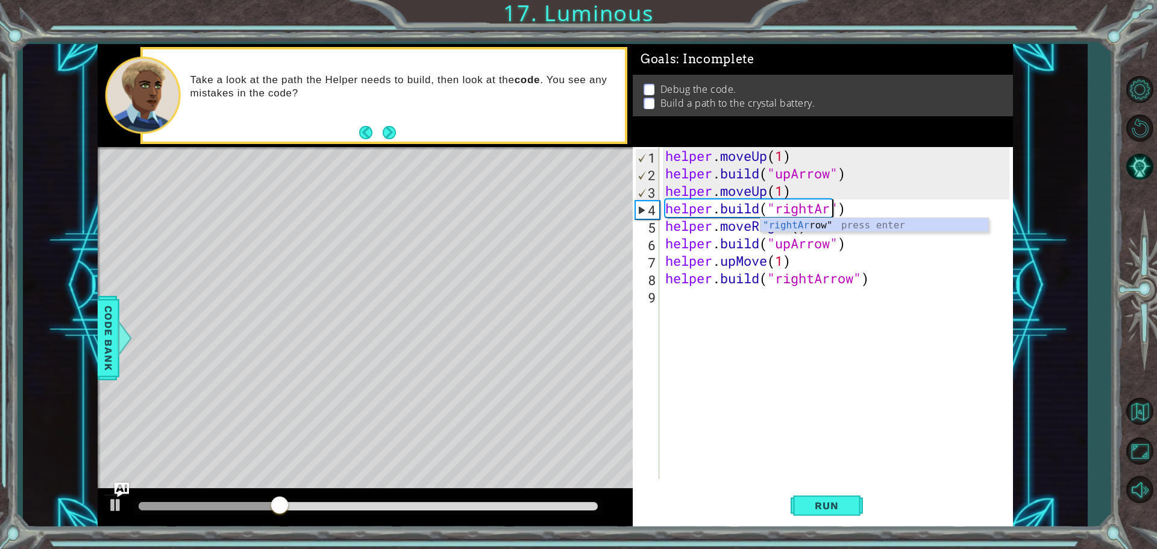
click at [815, 231] on body "1 ההההההההההההההההההההההההההההההההההההההההההההההההההההההההההההההההההההההההההההה…" at bounding box center [578, 274] width 1157 height 549
click at [833, 208] on div "helper . moveUp ( 1 ) helper . build ( "upArrow" ) helper . moveUp ( 1 ) helper…" at bounding box center [839, 330] width 352 height 367
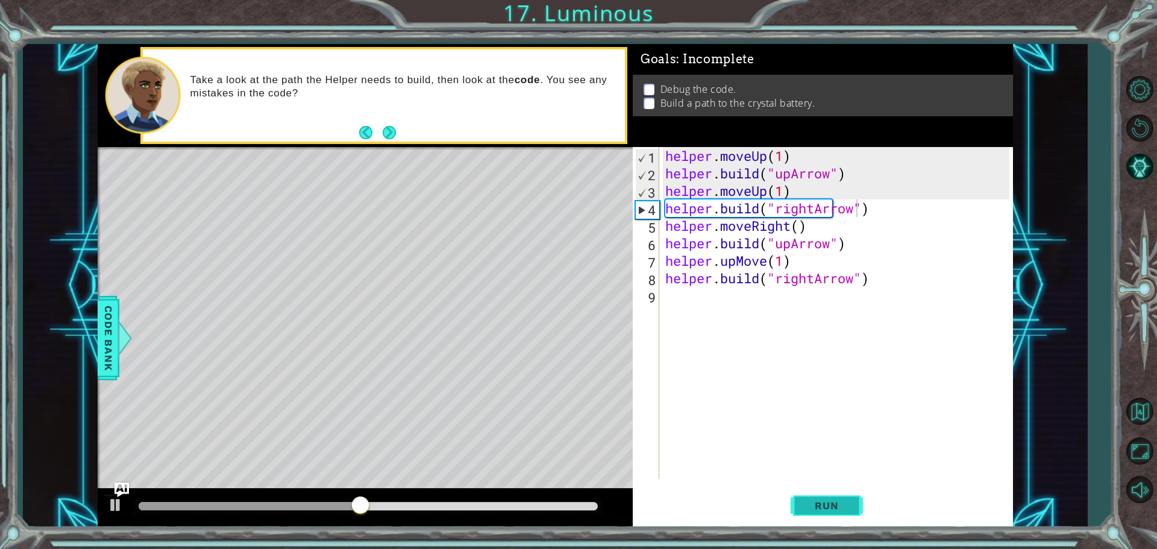
click at [806, 512] on button "Run" at bounding box center [827, 505] width 72 height 38
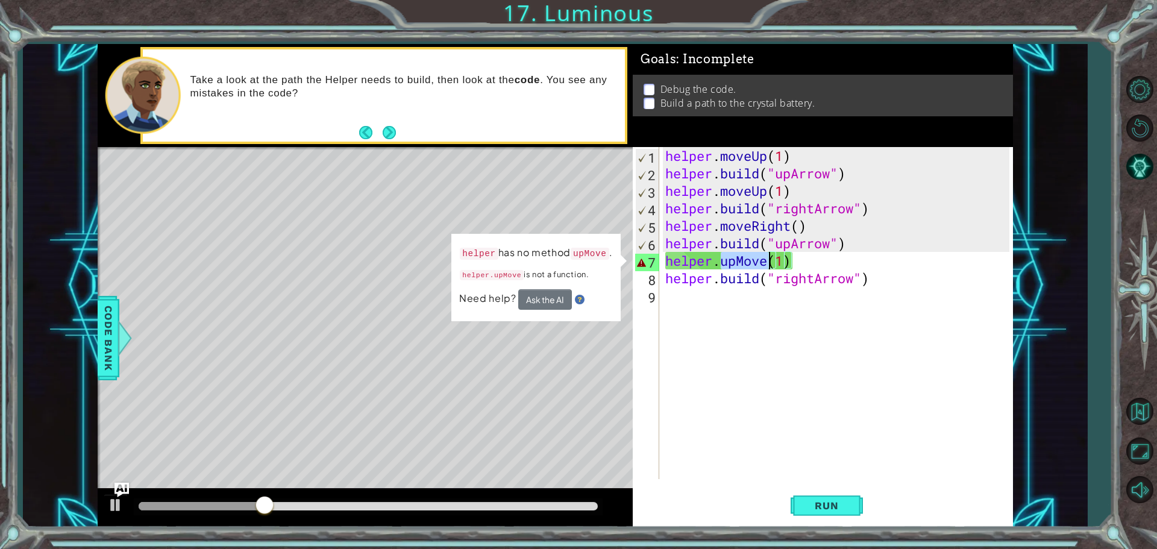
drag, startPoint x: 718, startPoint y: 263, endPoint x: 766, endPoint y: 270, distance: 48.1
click at [766, 269] on div "helper . moveUp ( 1 ) helper . build ( "upArrow" ) helper . moveUp ( 1 ) helper…" at bounding box center [839, 330] width 352 height 367
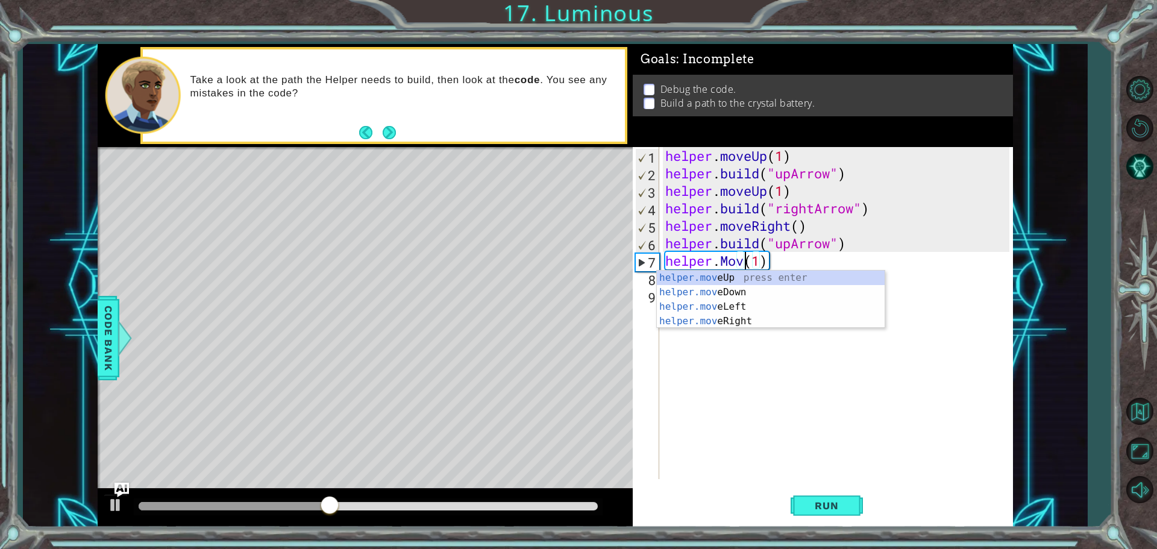
scroll to position [0, 4]
click at [759, 277] on div "helper.move Up press enter helper.move Down press enter helper.move Left press …" at bounding box center [771, 314] width 228 height 87
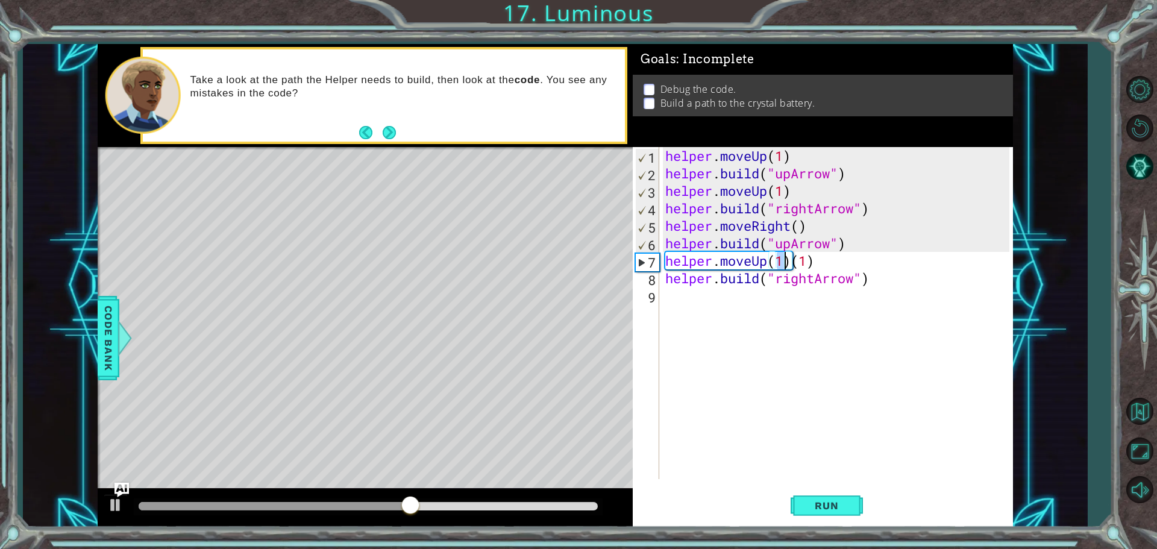
click at [822, 255] on div "helper . moveUp ( 1 ) helper . build ( "upArrow" ) helper . moveUp ( 1 ) helper…" at bounding box center [839, 330] width 352 height 367
type textarea "helper.moveUp(1)"
click at [844, 506] on span "Run" at bounding box center [827, 506] width 48 height 12
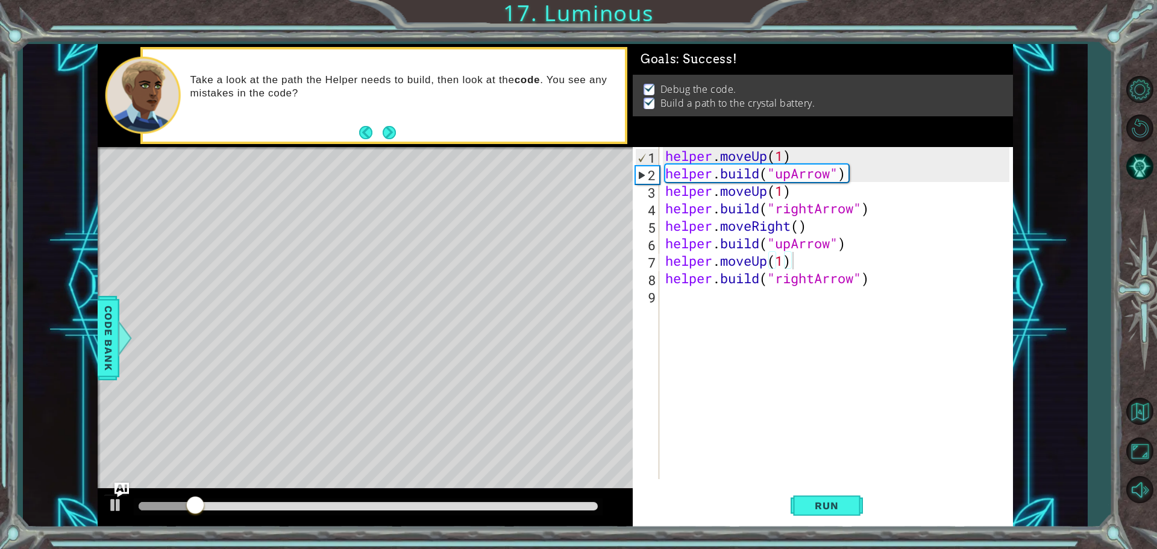
drag, startPoint x: 220, startPoint y: 501, endPoint x: 243, endPoint y: 514, distance: 26.5
click at [260, 506] on div at bounding box center [368, 506] width 469 height 17
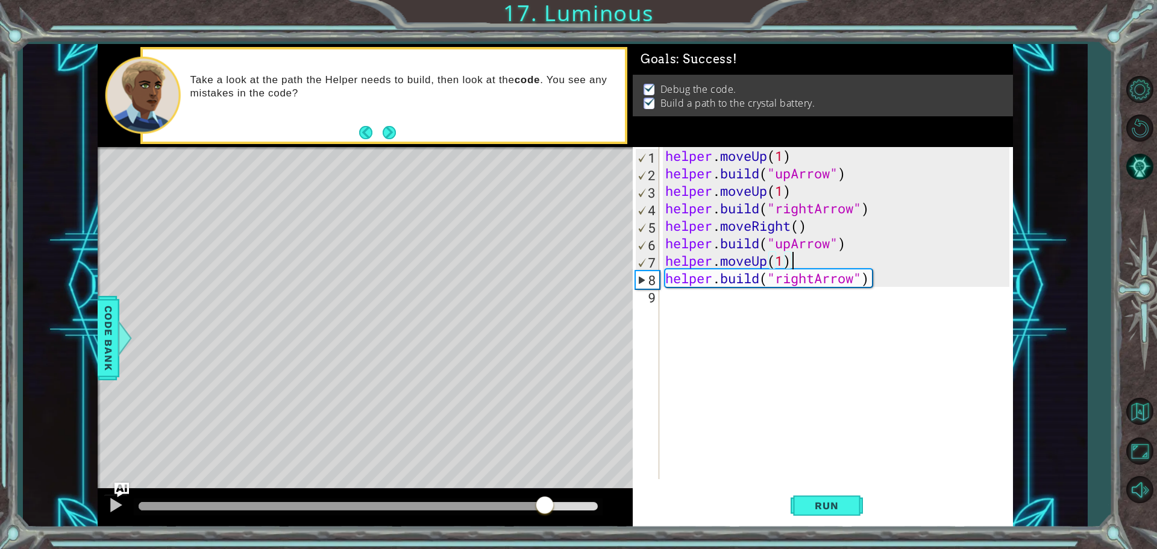
drag, startPoint x: 225, startPoint y: 507, endPoint x: 544, endPoint y: 489, distance: 319.9
click at [544, 489] on div at bounding box center [365, 508] width 535 height 39
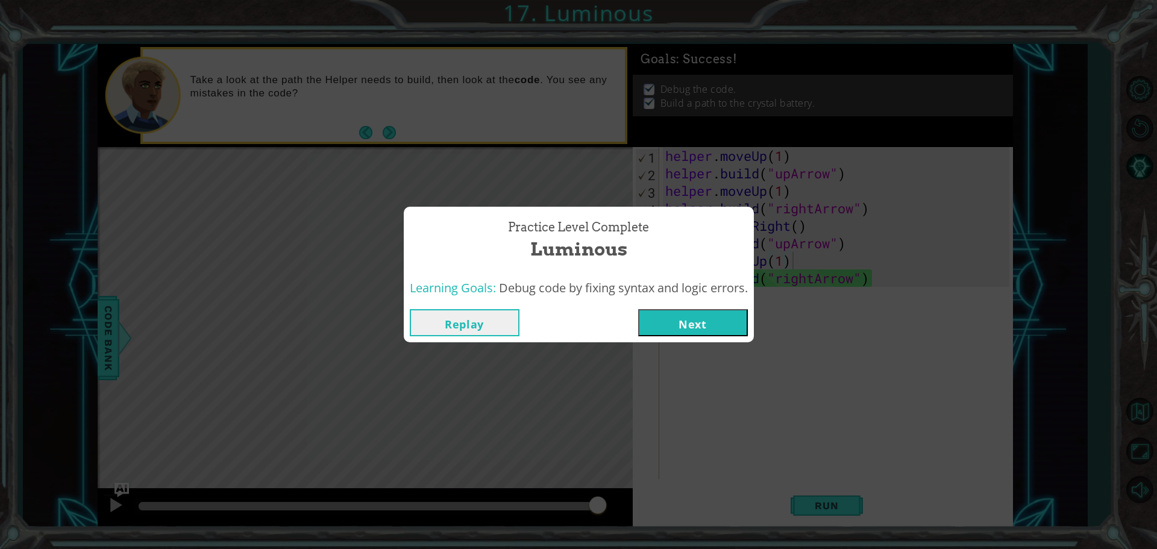
click at [697, 324] on button "Next" at bounding box center [693, 322] width 110 height 27
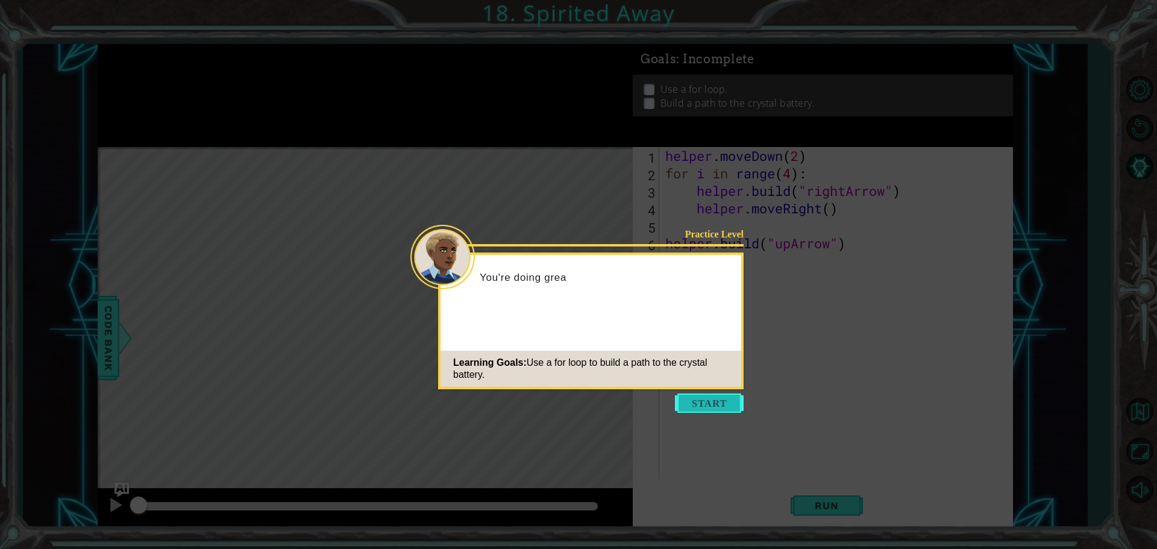
click at [703, 404] on button "Start" at bounding box center [709, 402] width 69 height 19
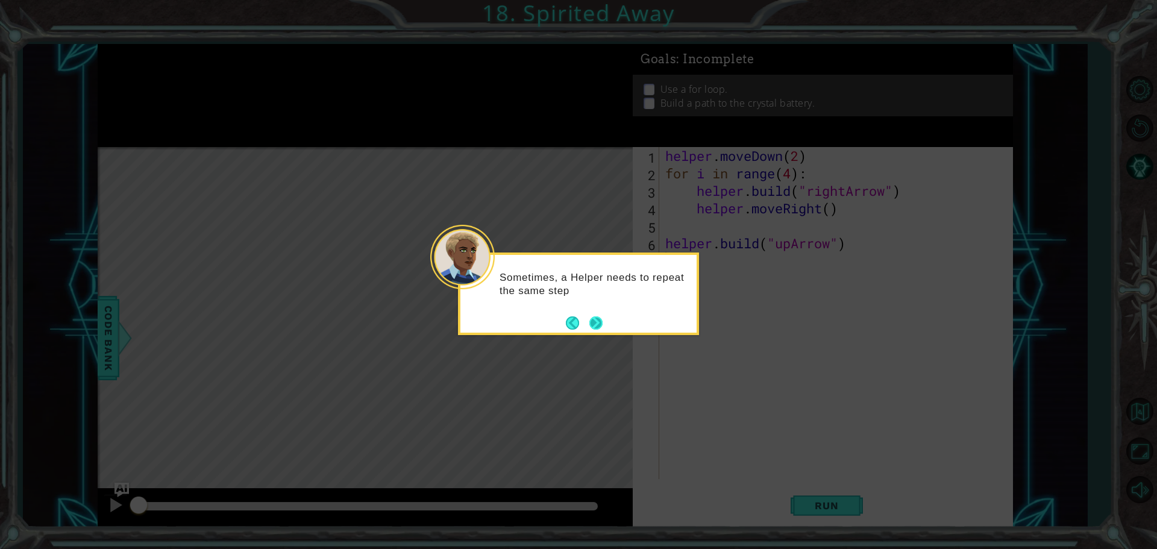
click at [598, 325] on button "Next" at bounding box center [596, 323] width 18 height 18
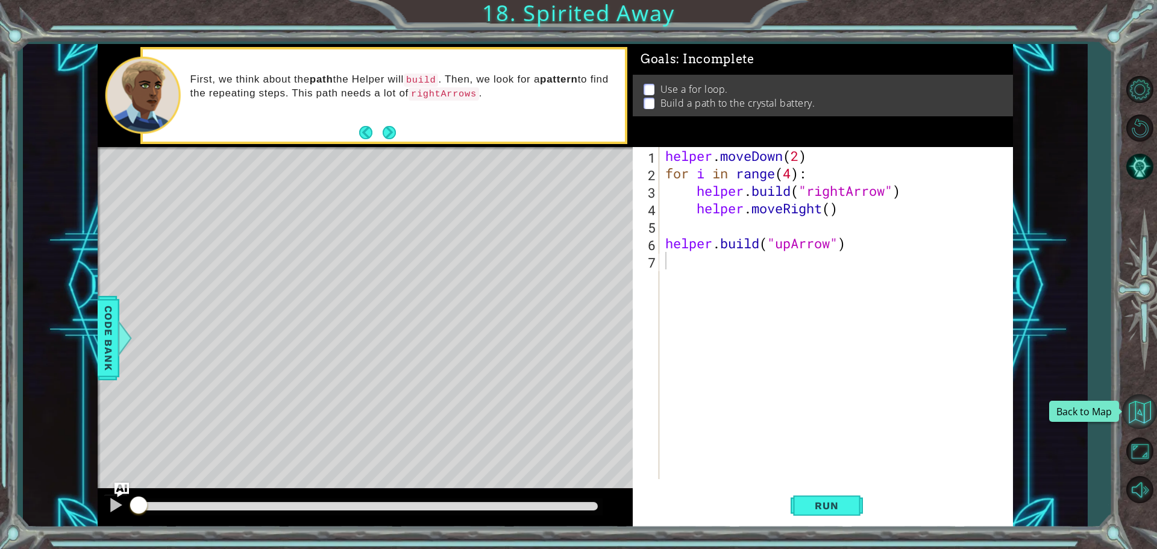
click at [1136, 410] on button "Back to Map" at bounding box center [1139, 411] width 35 height 35
